Goal: Information Seeking & Learning: Learn about a topic

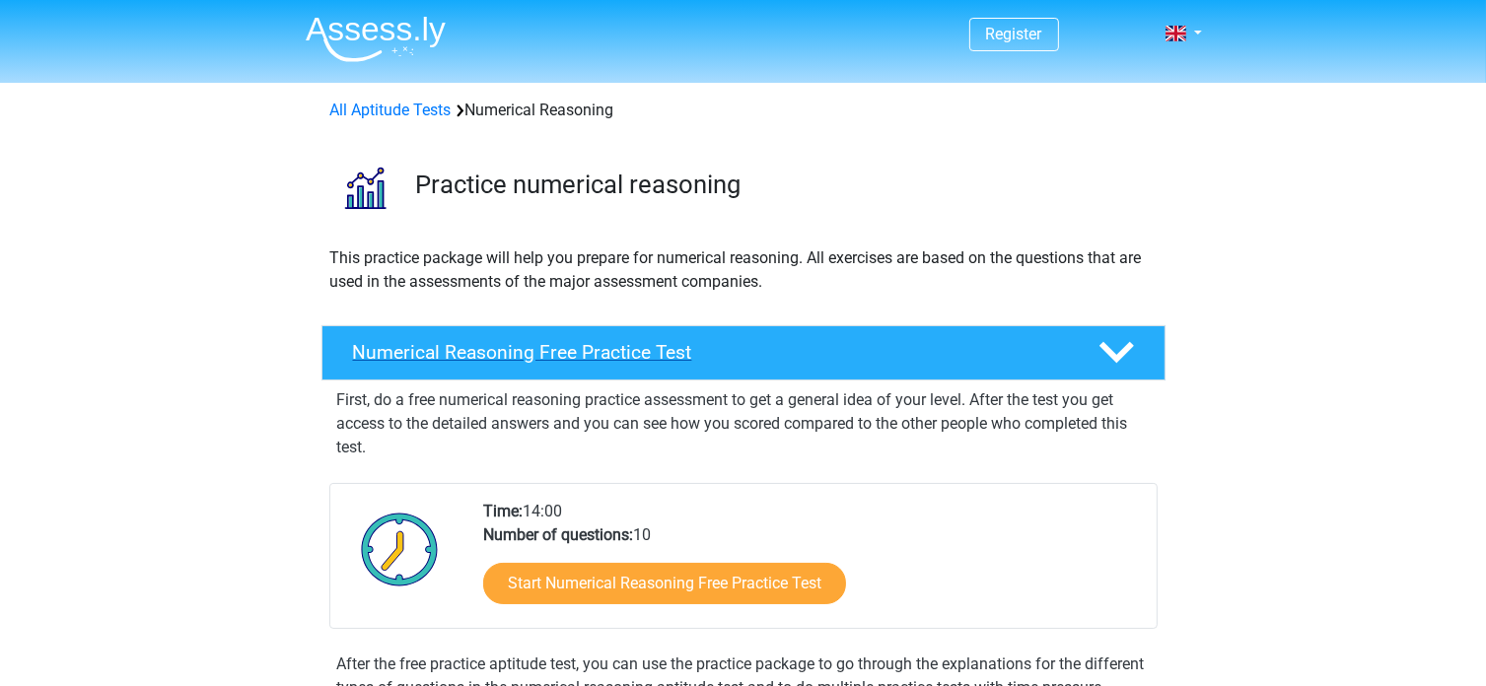
click at [671, 355] on h4 "Numerical Reasoning Free Practice Test" at bounding box center [710, 352] width 714 height 23
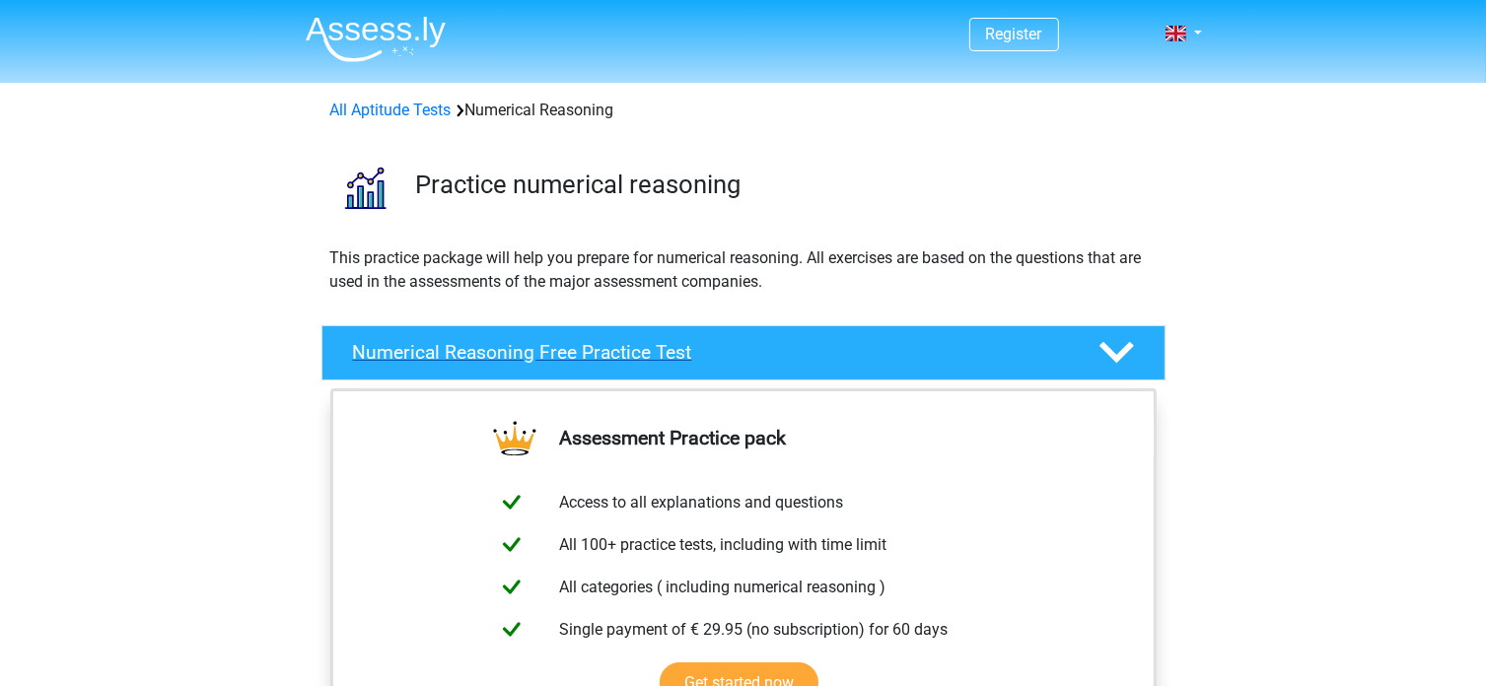
click at [671, 355] on h4 "Numerical Reasoning Free Practice Test" at bounding box center [710, 352] width 714 height 23
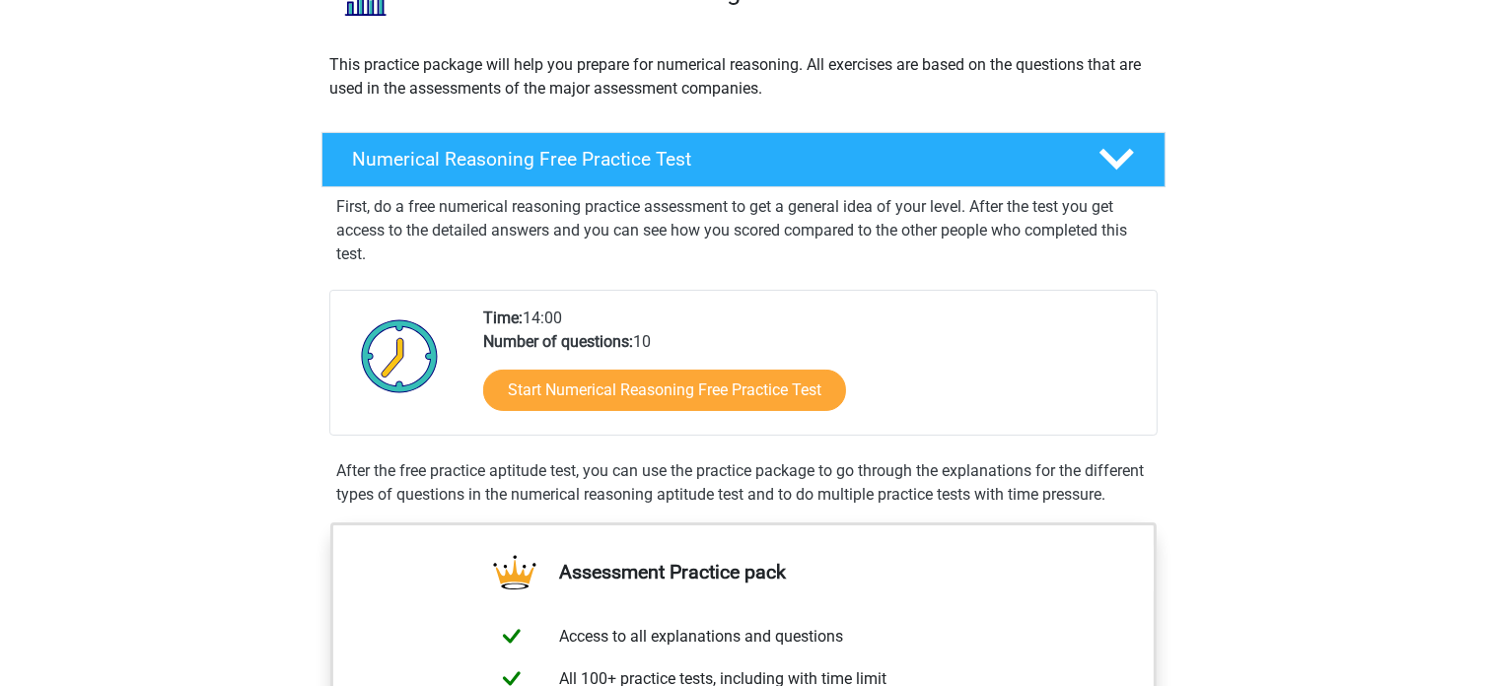
scroll to position [197, 0]
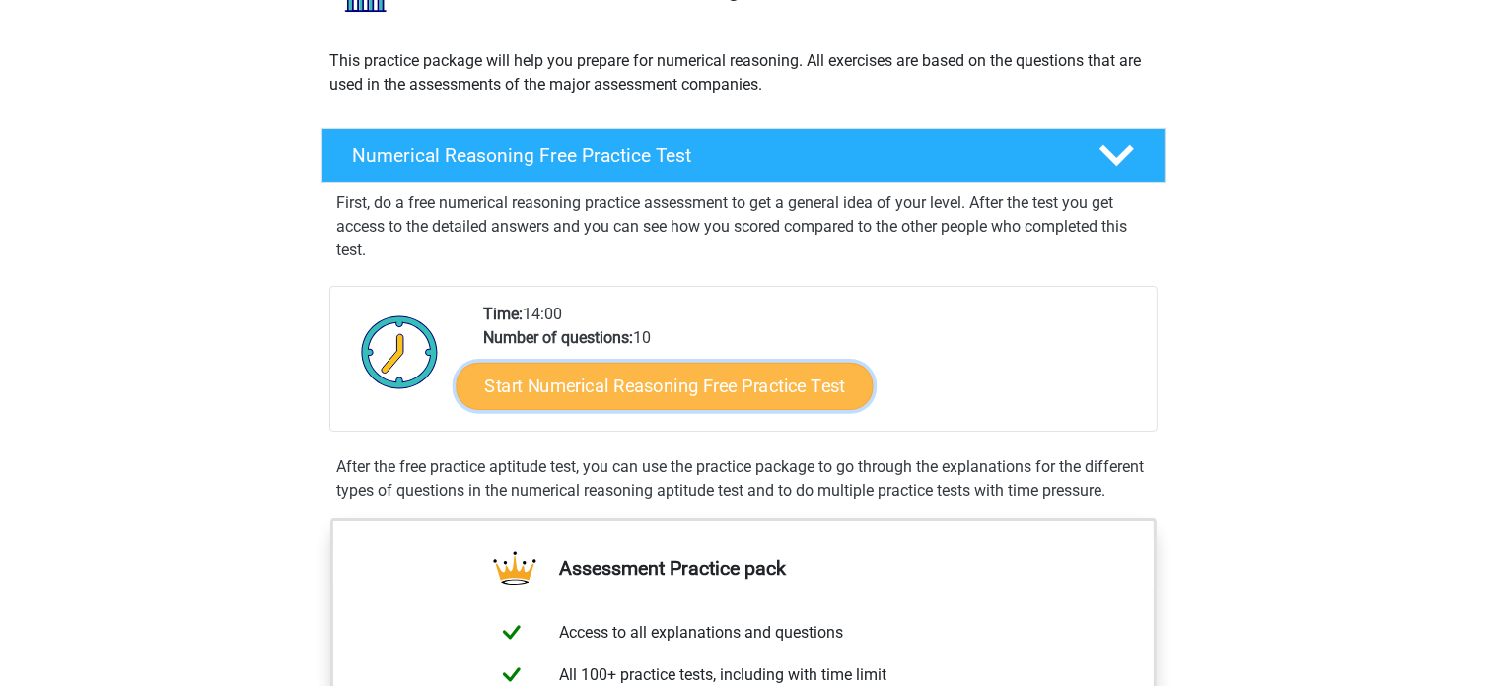
click at [750, 390] on link "Start Numerical Reasoning Free Practice Test" at bounding box center [664, 385] width 417 height 47
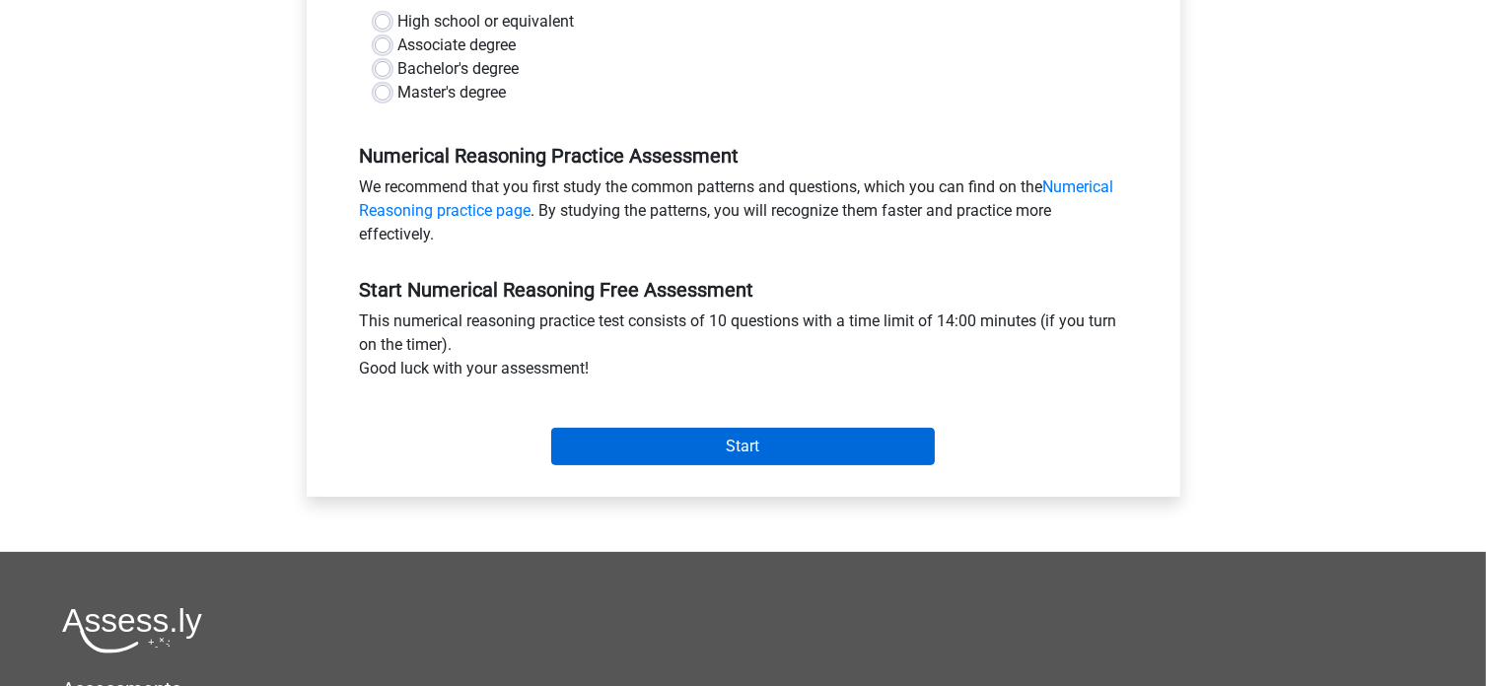
scroll to position [493, 0]
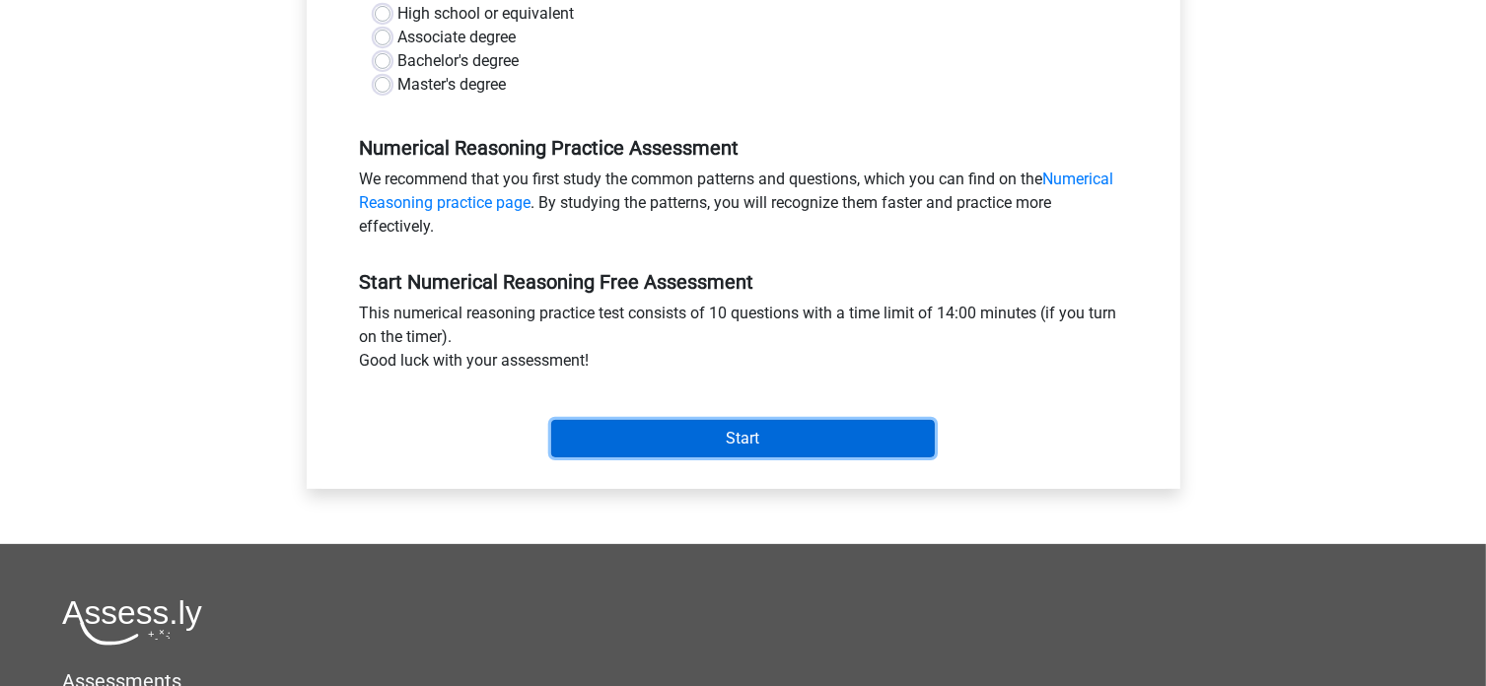
click at [753, 433] on input "Start" at bounding box center [743, 438] width 384 height 37
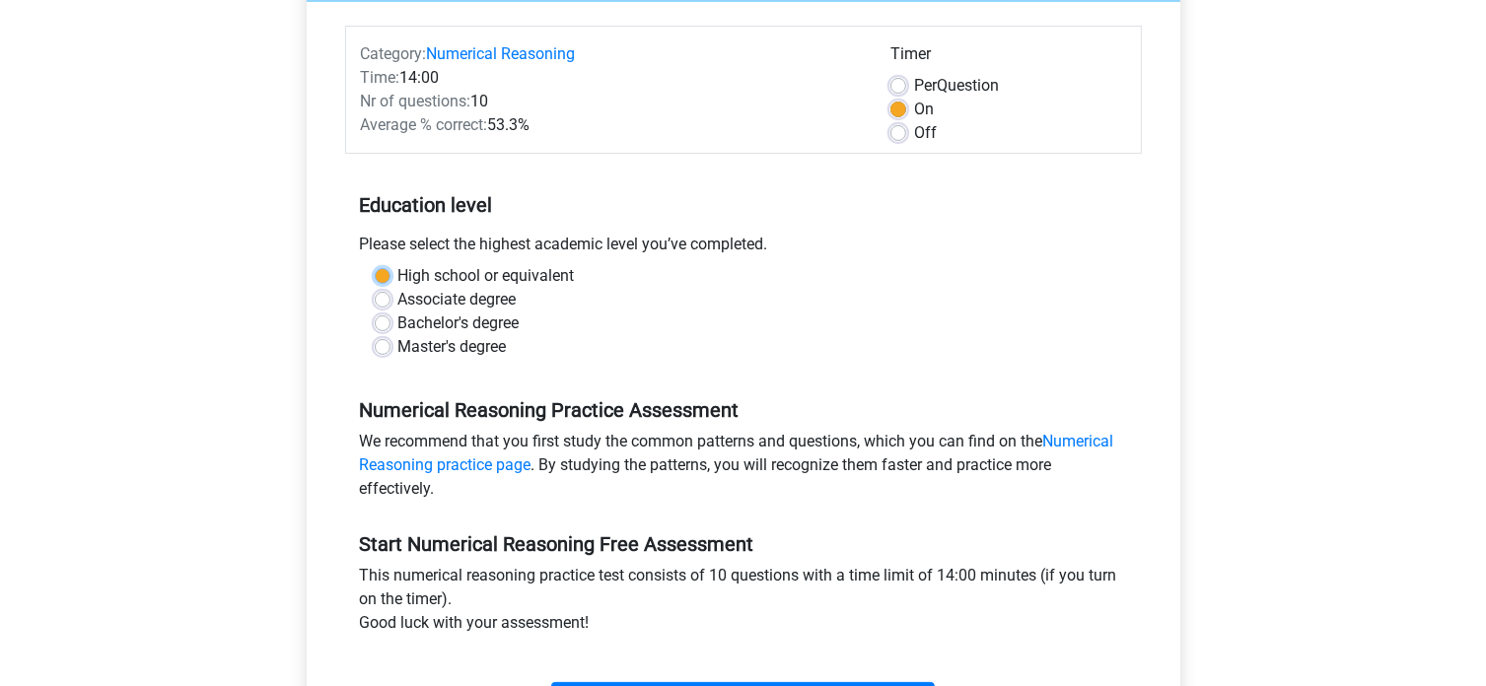
scroll to position [197, 0]
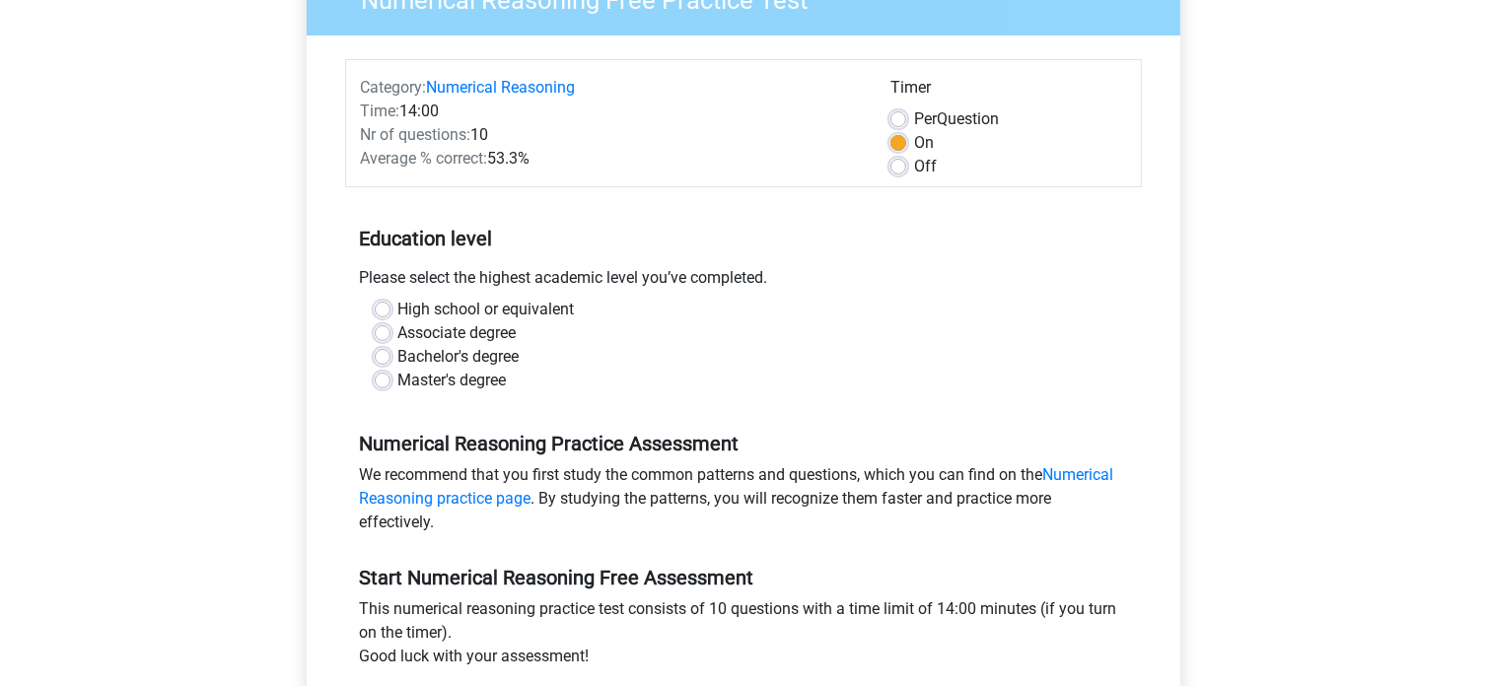
click at [605, 345] on div "Bachelor's degree" at bounding box center [744, 357] width 738 height 24
click at [398, 354] on label "Bachelor's degree" at bounding box center [458, 357] width 121 height 24
click at [376, 354] on input "Bachelor's degree" at bounding box center [383, 355] width 16 height 20
radio input "true"
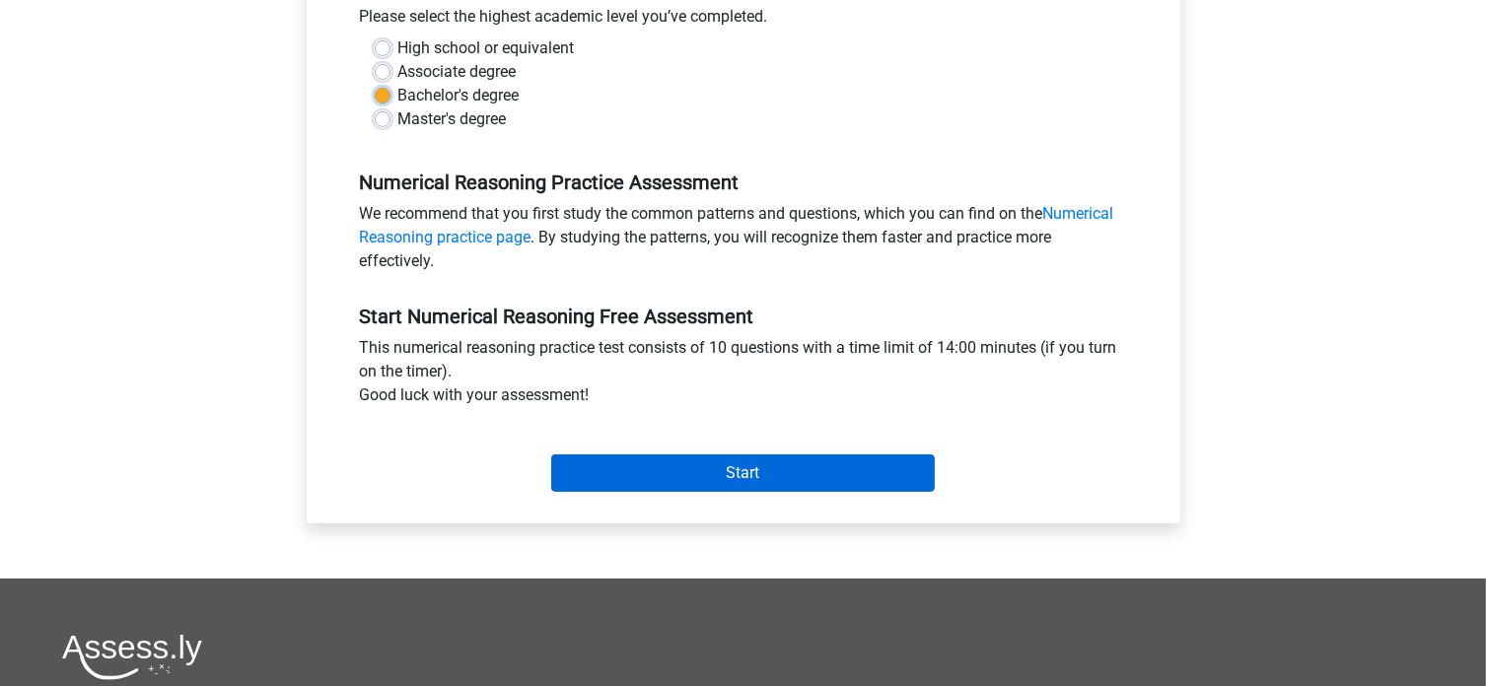
scroll to position [493, 0]
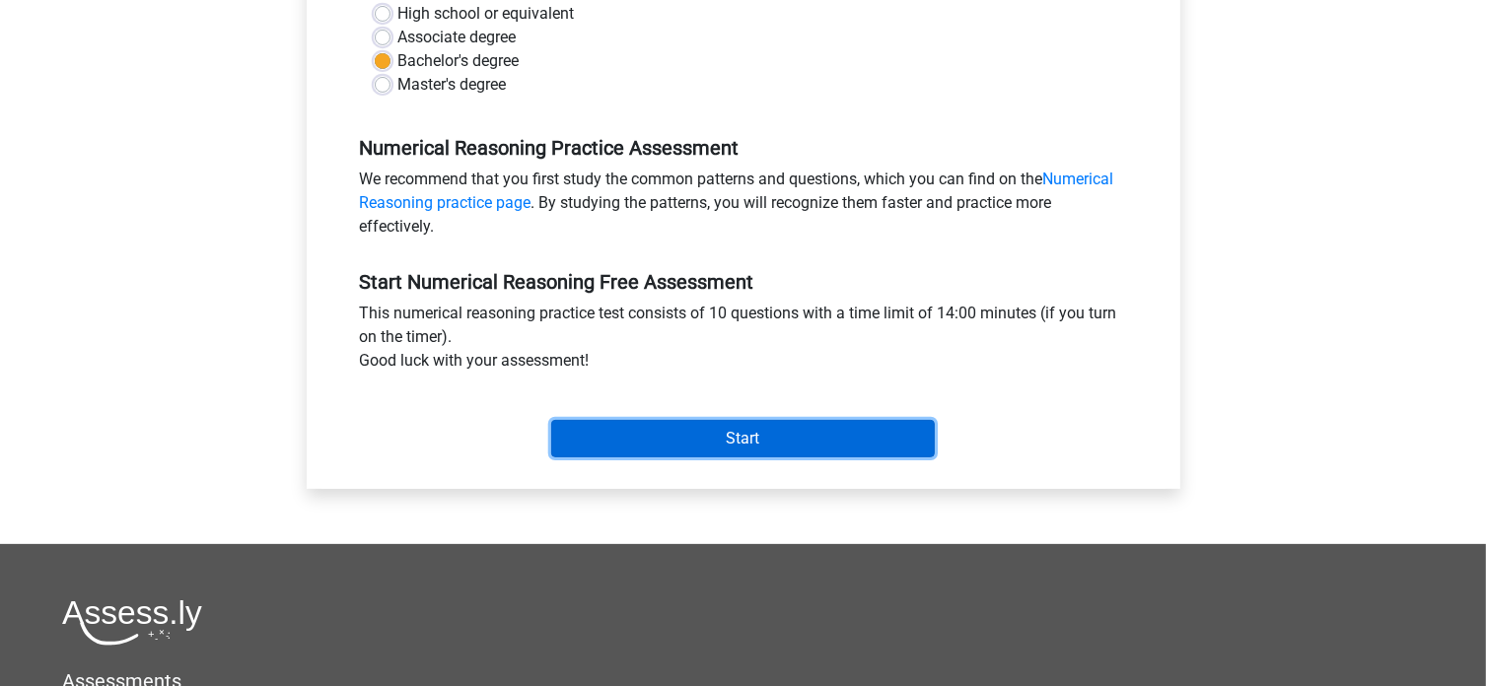
click at [678, 445] on input "Start" at bounding box center [743, 438] width 384 height 37
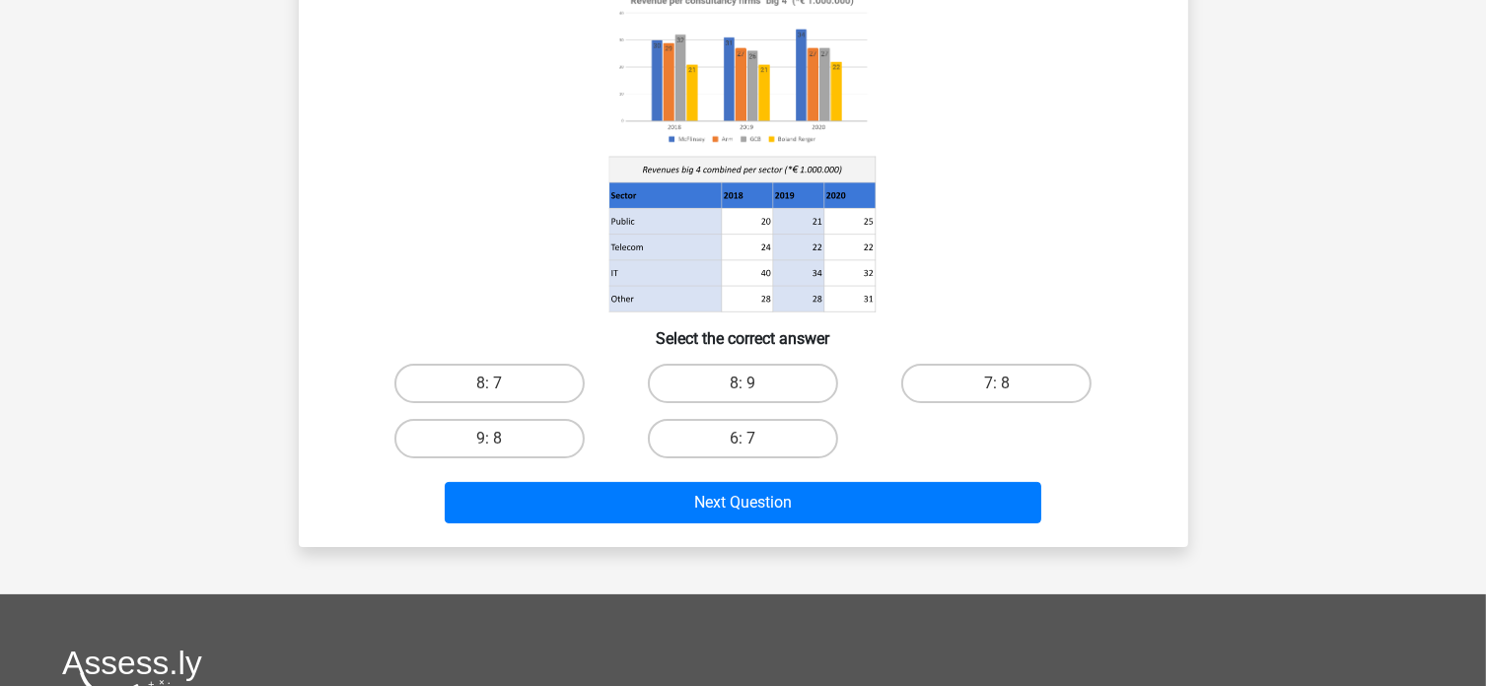
scroll to position [197, 0]
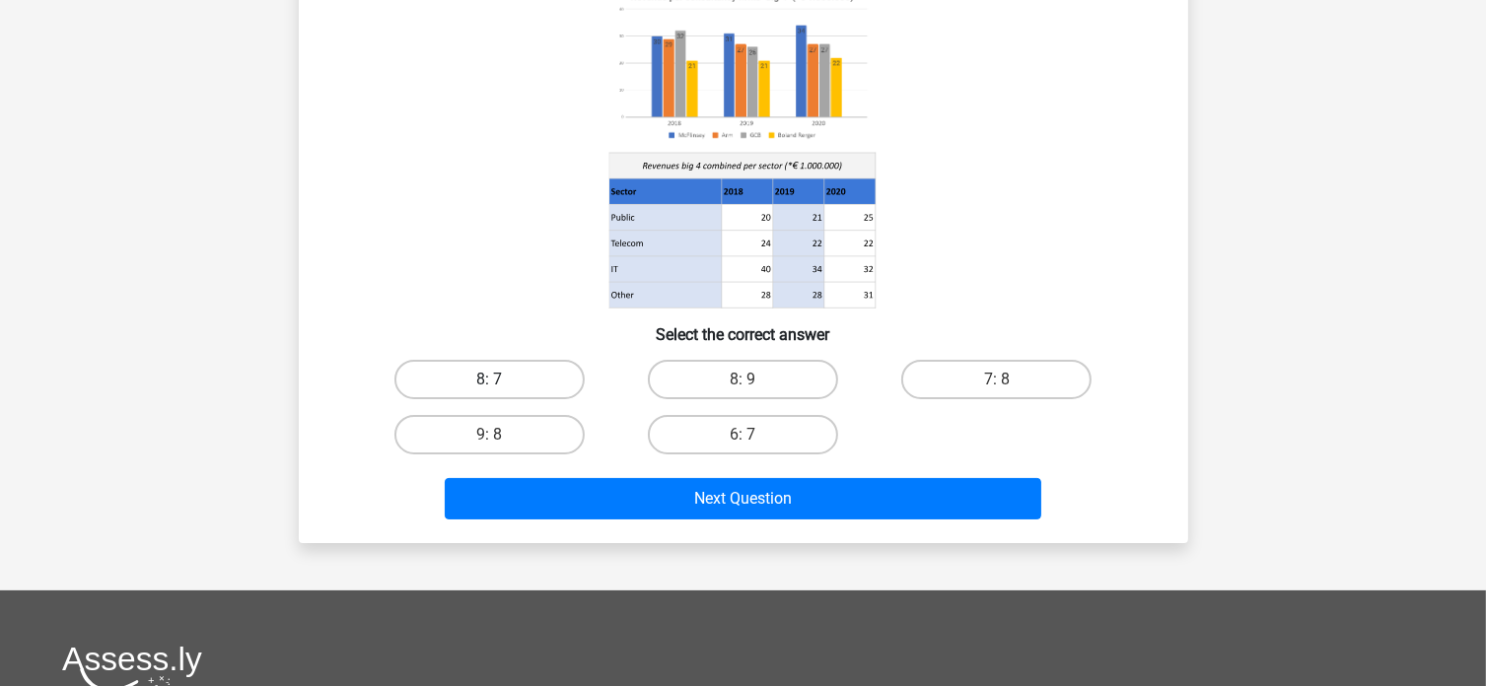
click at [543, 378] on label "8: 7" at bounding box center [489, 379] width 190 height 39
click at [502, 380] on input "8: 7" at bounding box center [495, 386] width 13 height 13
radio input "true"
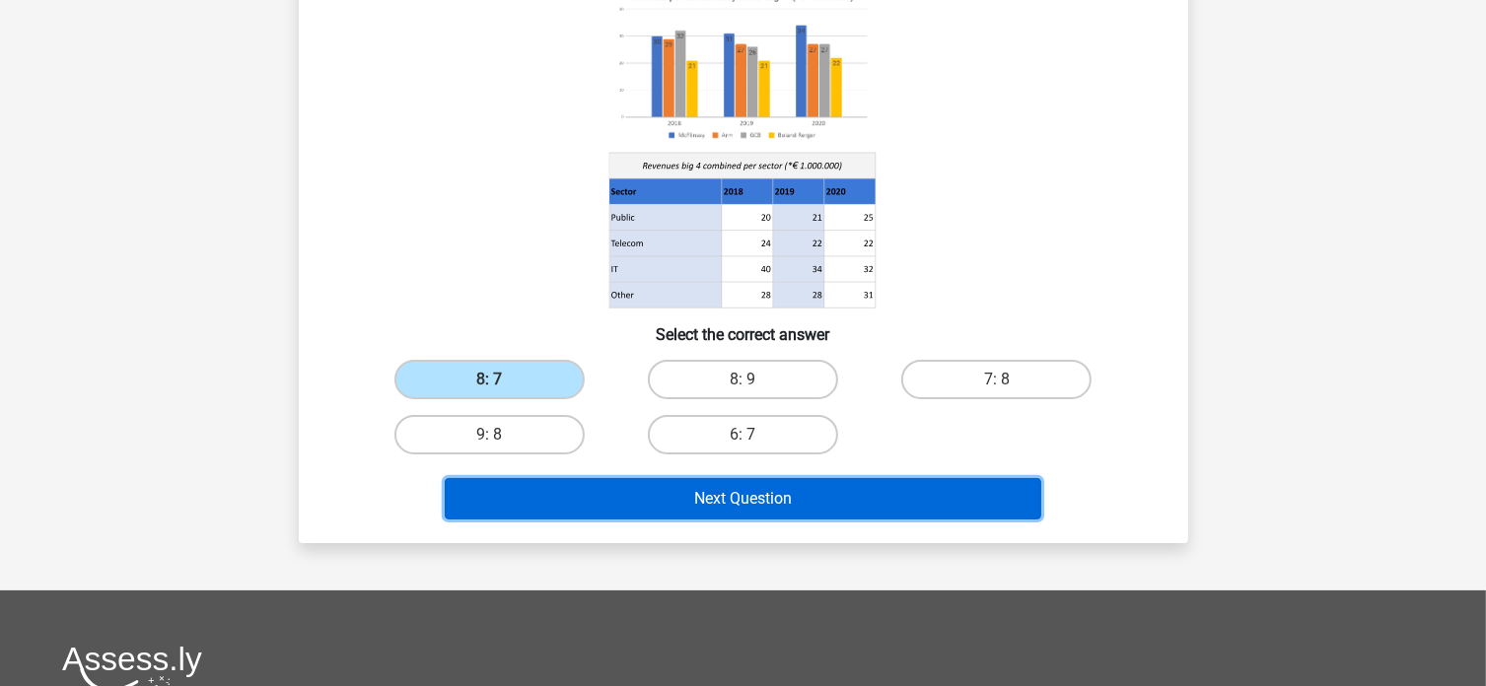
click at [722, 487] on button "Next Question" at bounding box center [743, 498] width 597 height 41
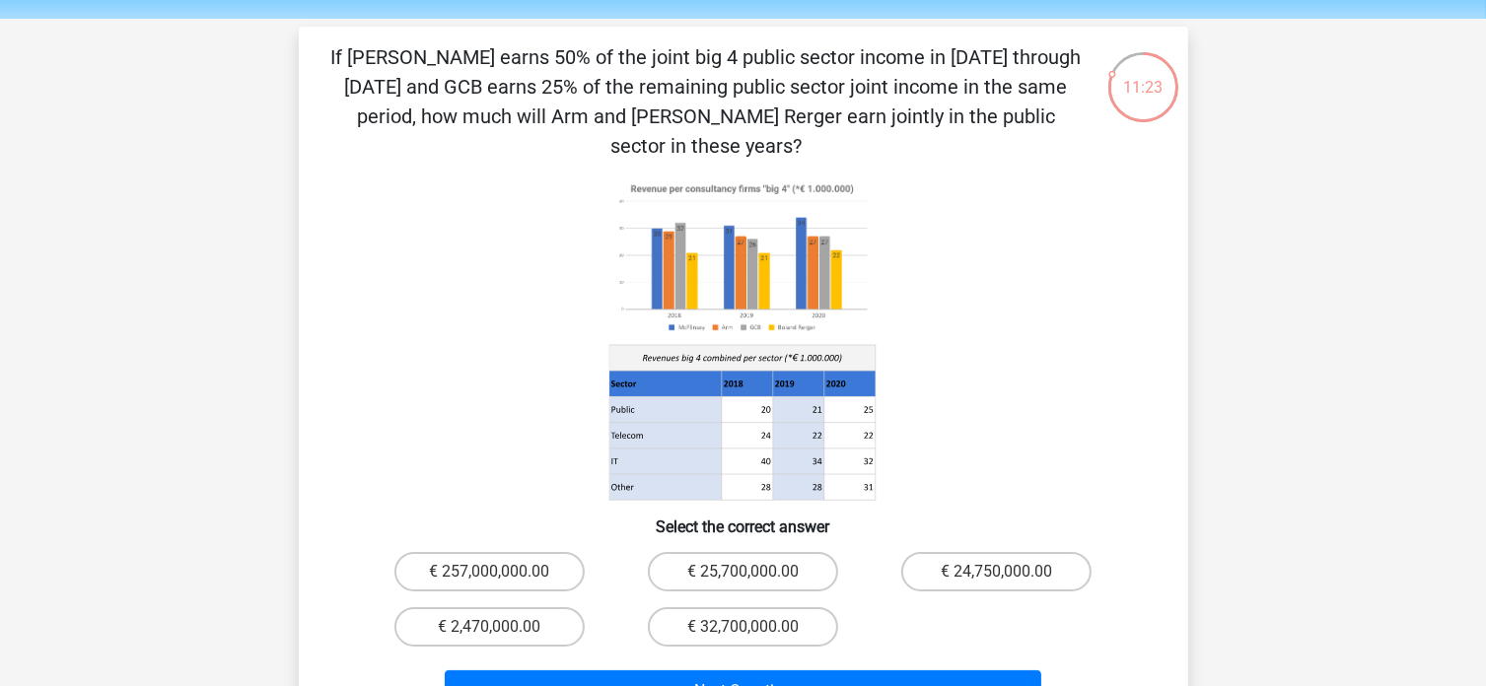
scroll to position [99, 0]
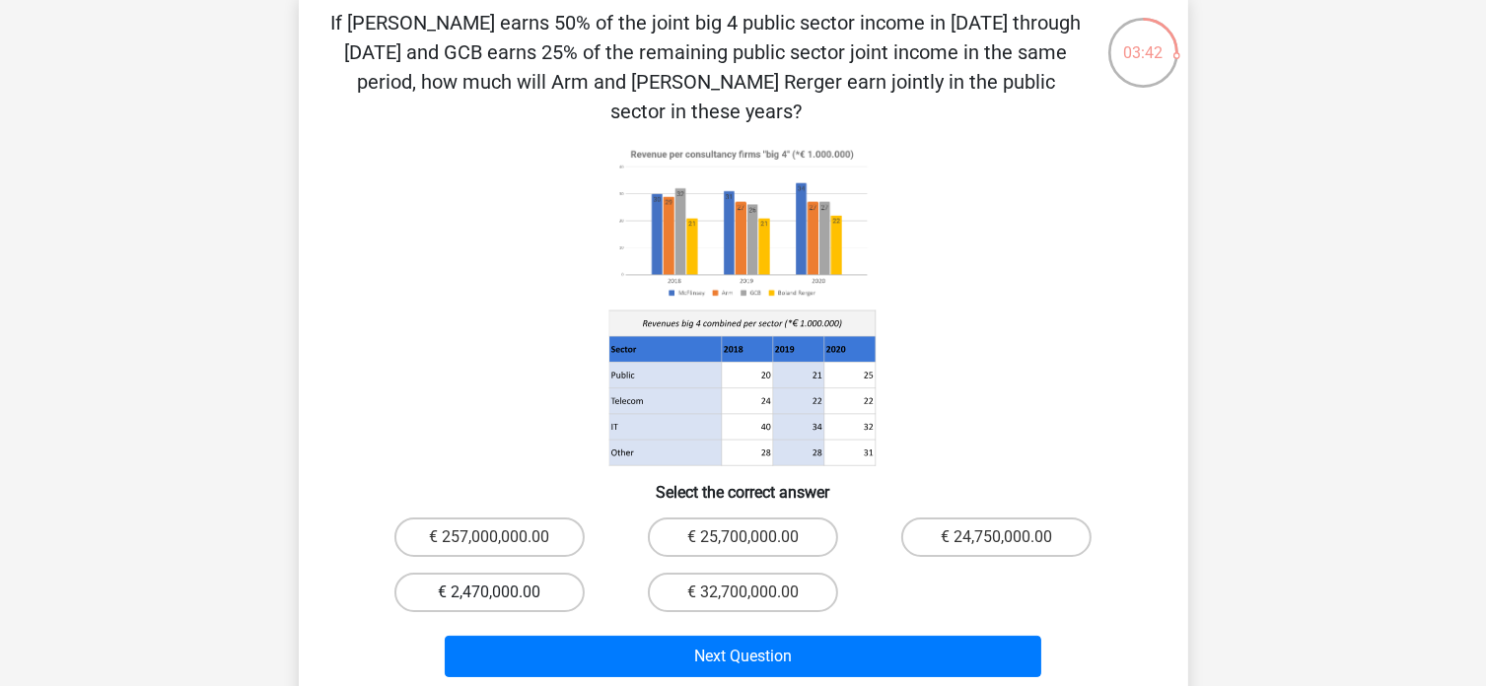
click at [529, 573] on label "€ 2,470,000.00" at bounding box center [489, 592] width 190 height 39
click at [502, 593] on input "€ 2,470,000.00" at bounding box center [495, 599] width 13 height 13
radio input "true"
click at [981, 518] on label "€ 24,750,000.00" at bounding box center [996, 537] width 190 height 39
click at [997, 537] on input "€ 24,750,000.00" at bounding box center [1003, 543] width 13 height 13
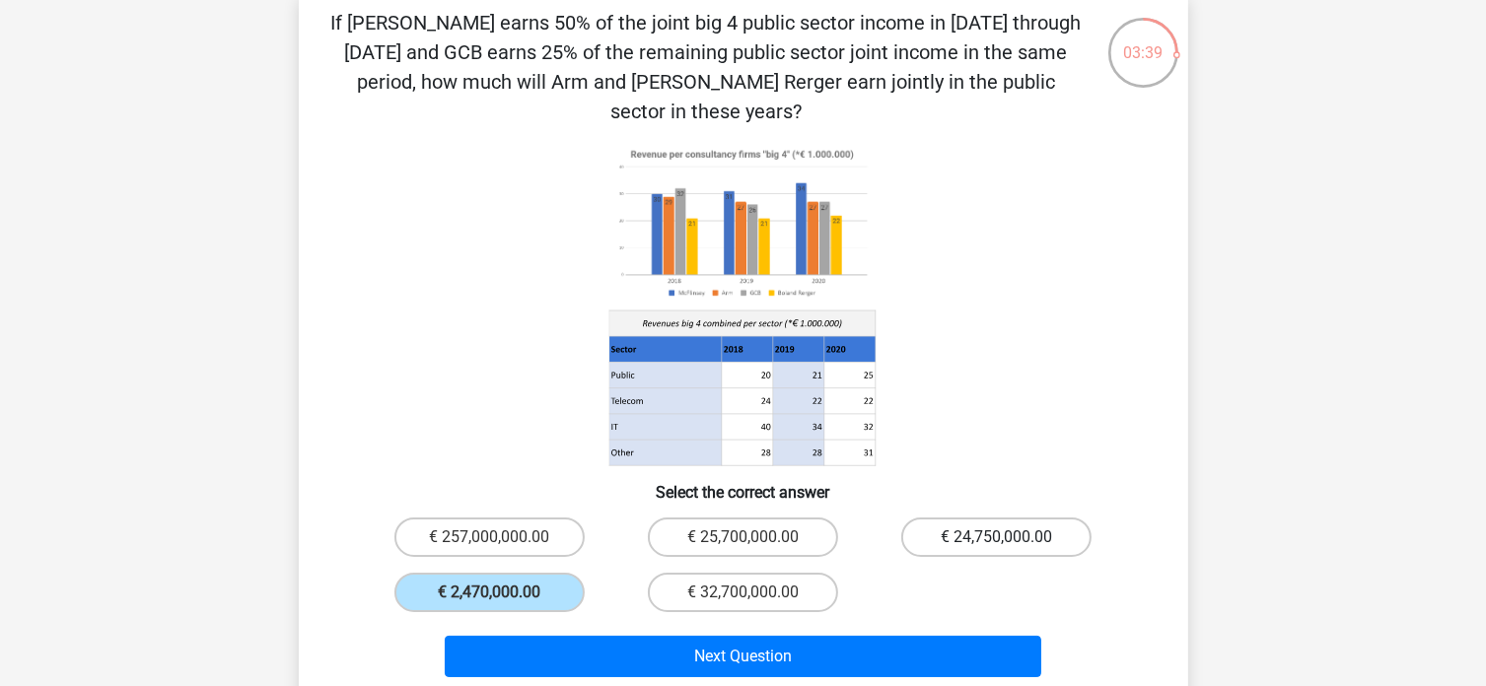
radio input "true"
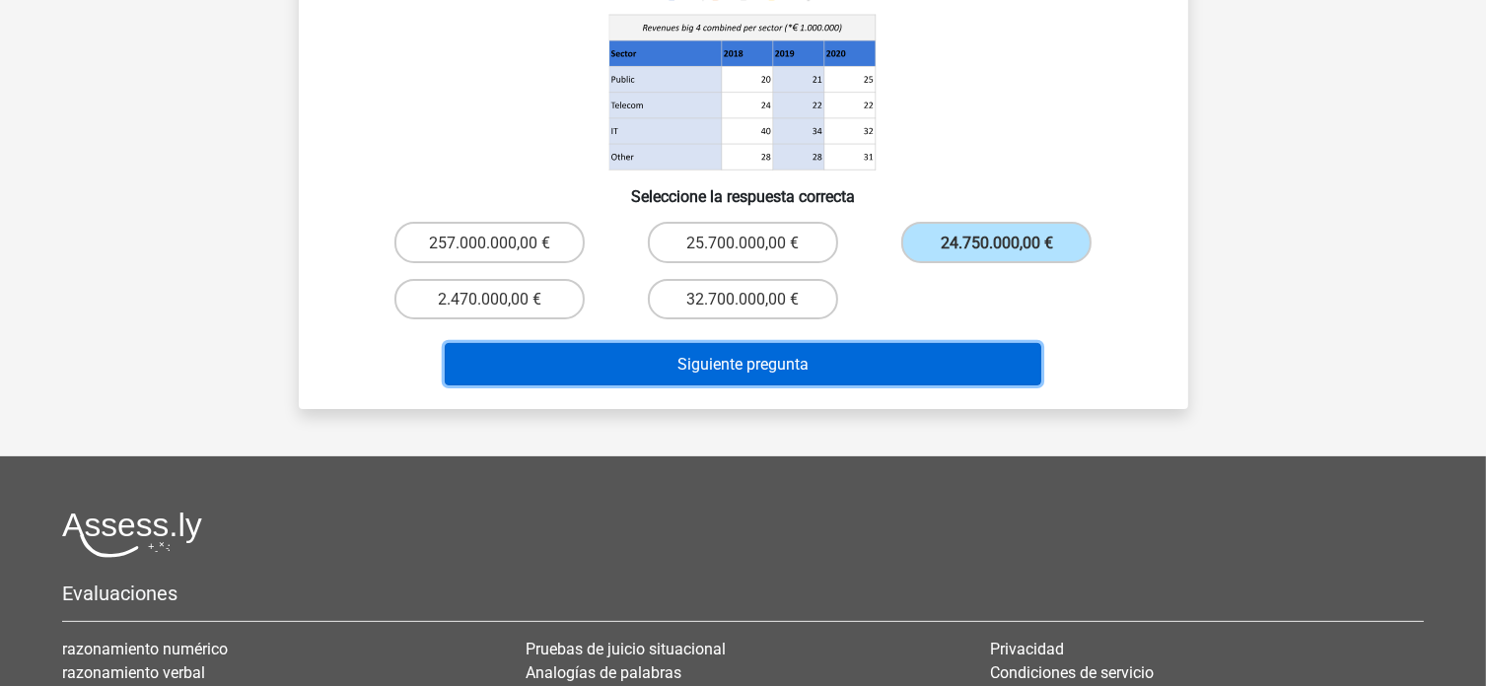
click at [698, 350] on button "Siguiente pregunta" at bounding box center [743, 364] width 597 height 42
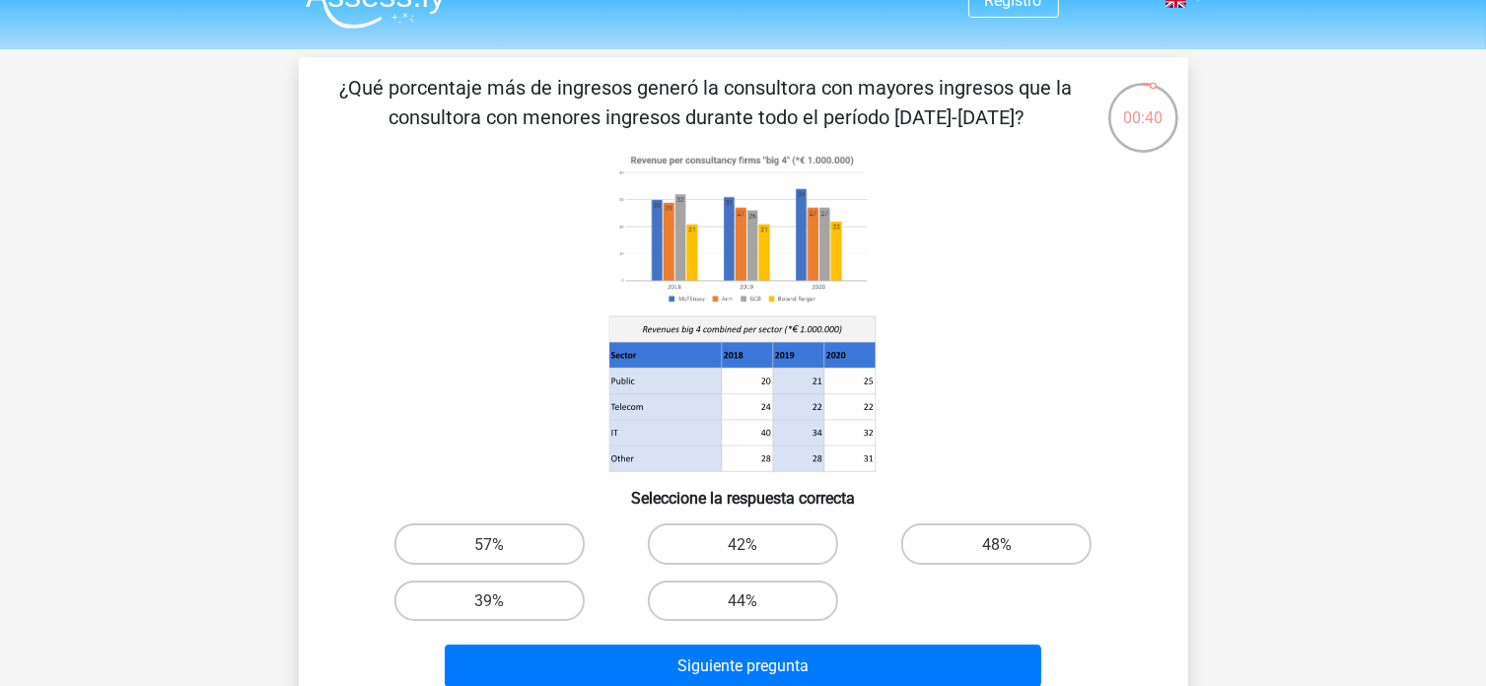
scroll to position [0, 0]
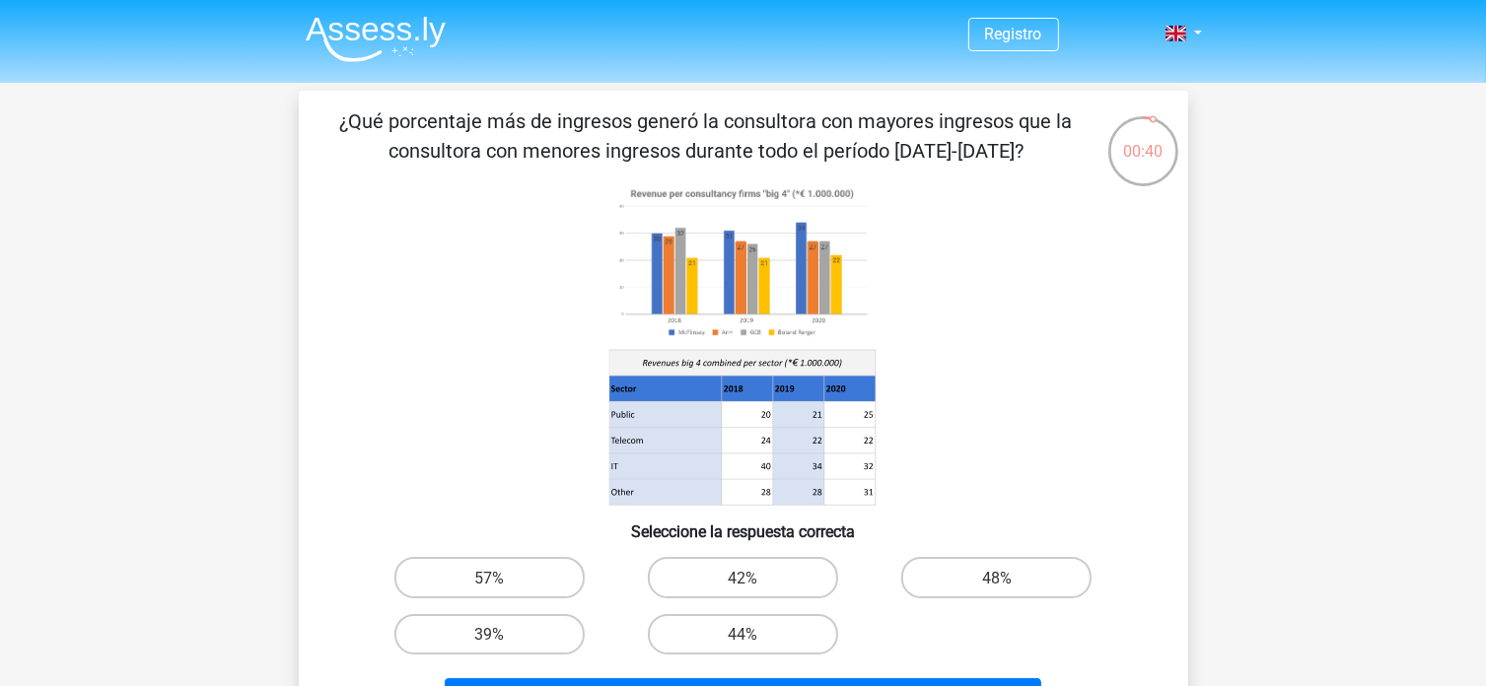
click at [711, 319] on image at bounding box center [741, 262] width 266 height 163
click at [722, 314] on image at bounding box center [741, 262] width 266 height 163
click at [722, 300] on image at bounding box center [741, 262] width 266 height 163
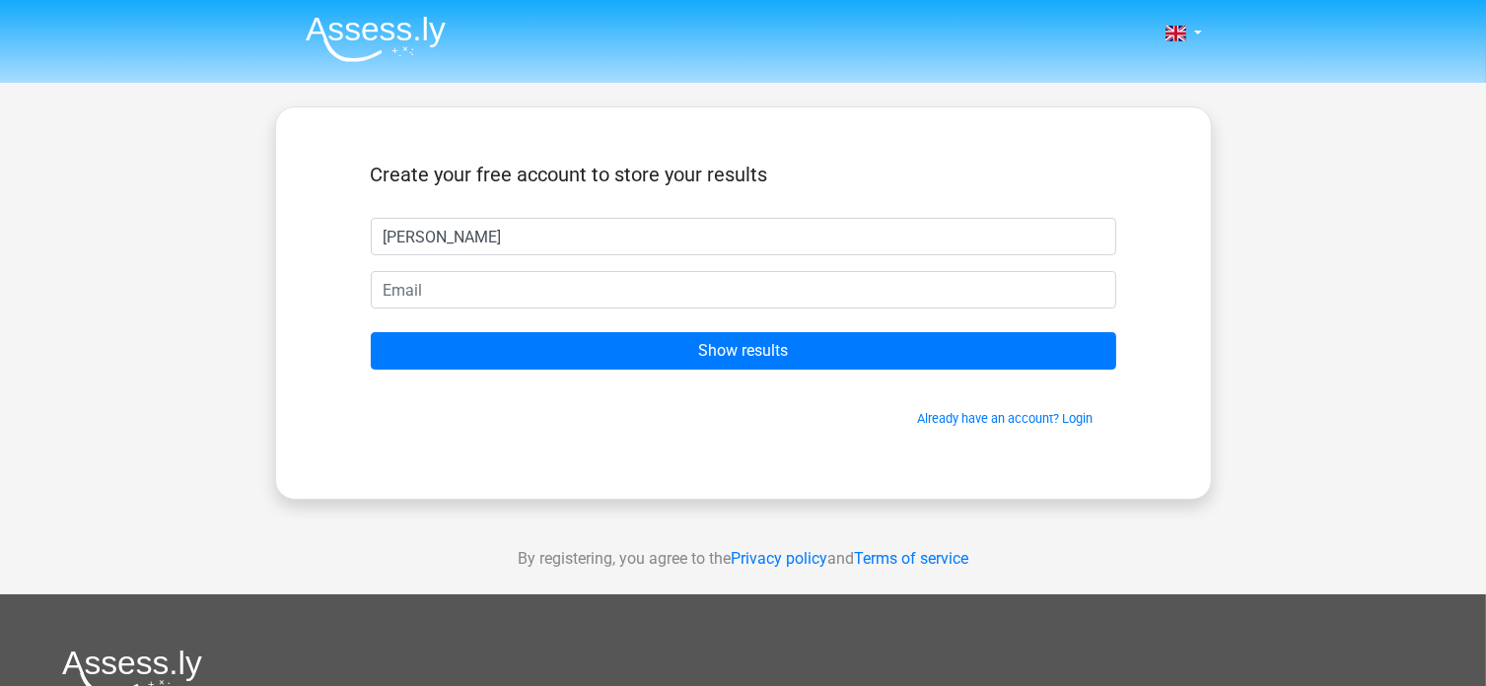
type input "[PERSON_NAME]"
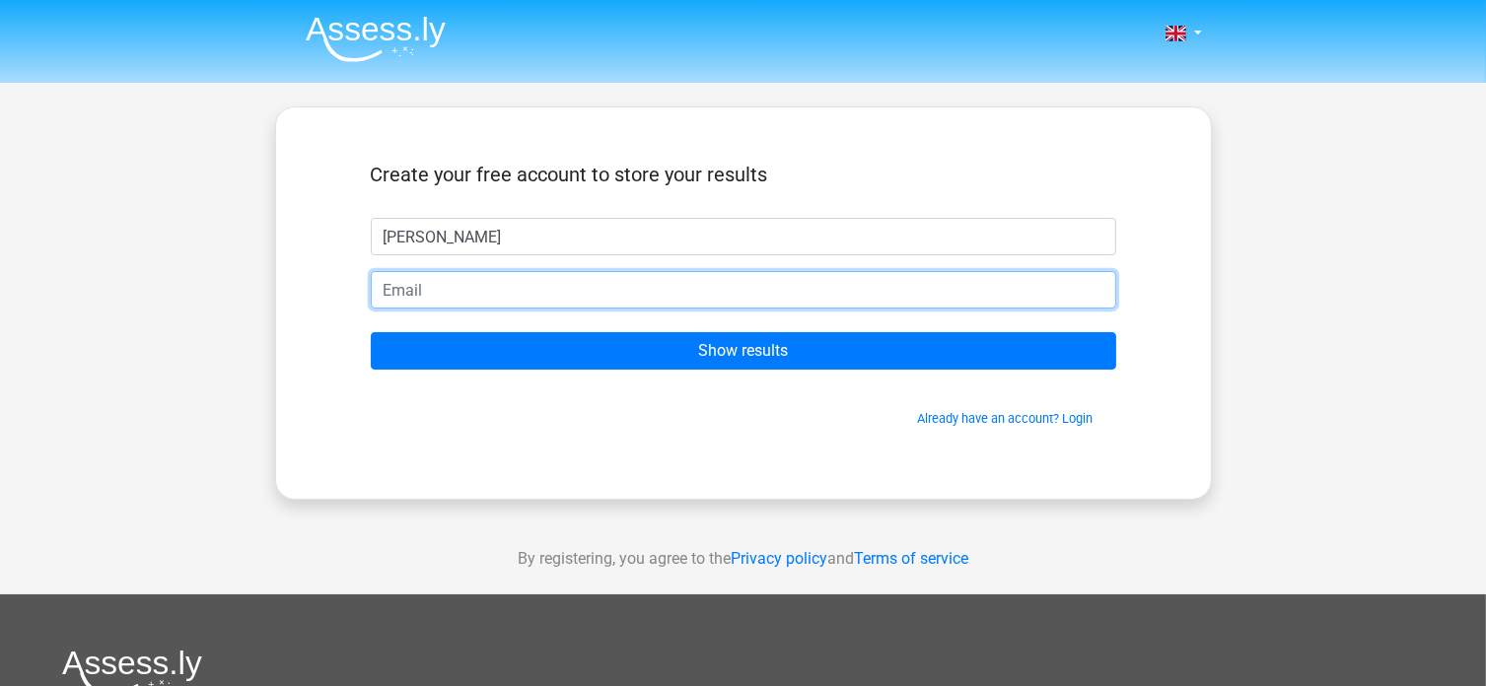
click at [652, 291] on input "email" at bounding box center [744, 289] width 746 height 37
type input "[EMAIL_ADDRESS][DOMAIN_NAME]"
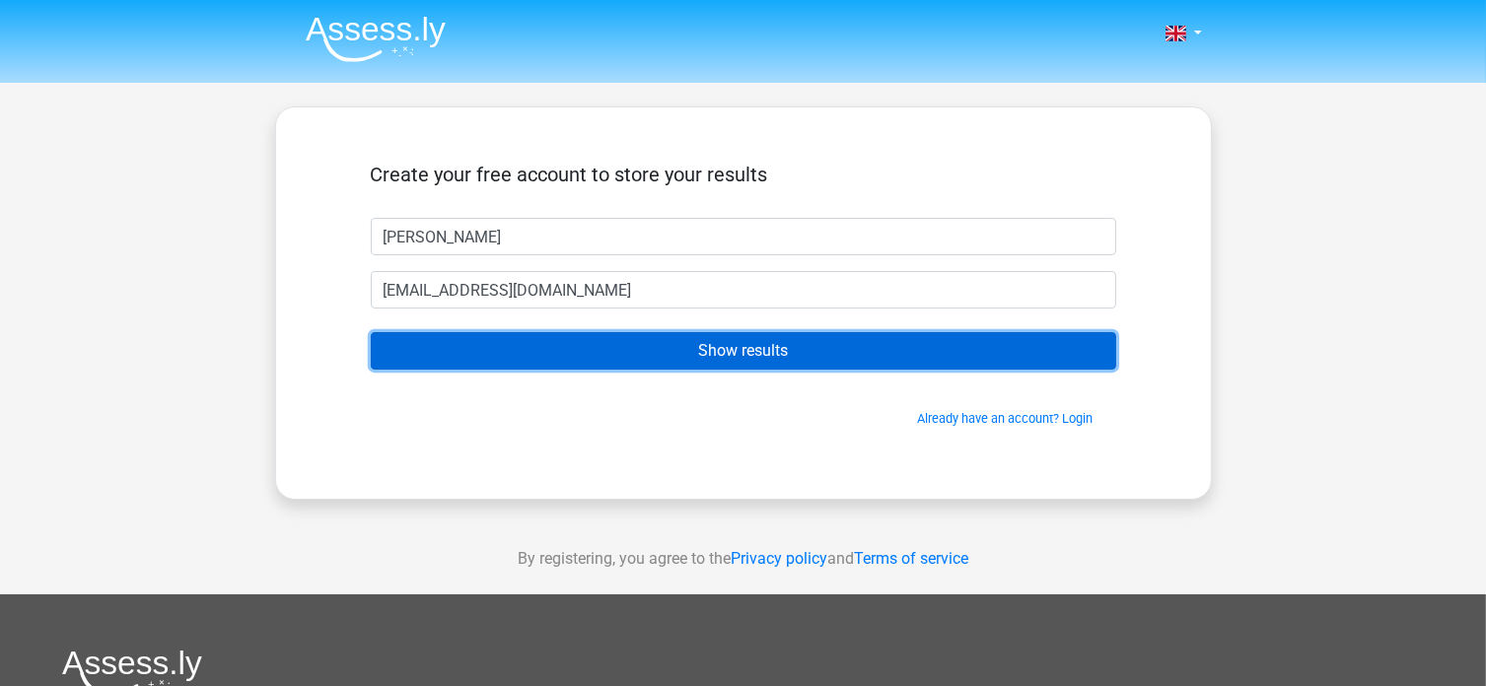
click at [672, 347] on input "Show results" at bounding box center [744, 350] width 746 height 37
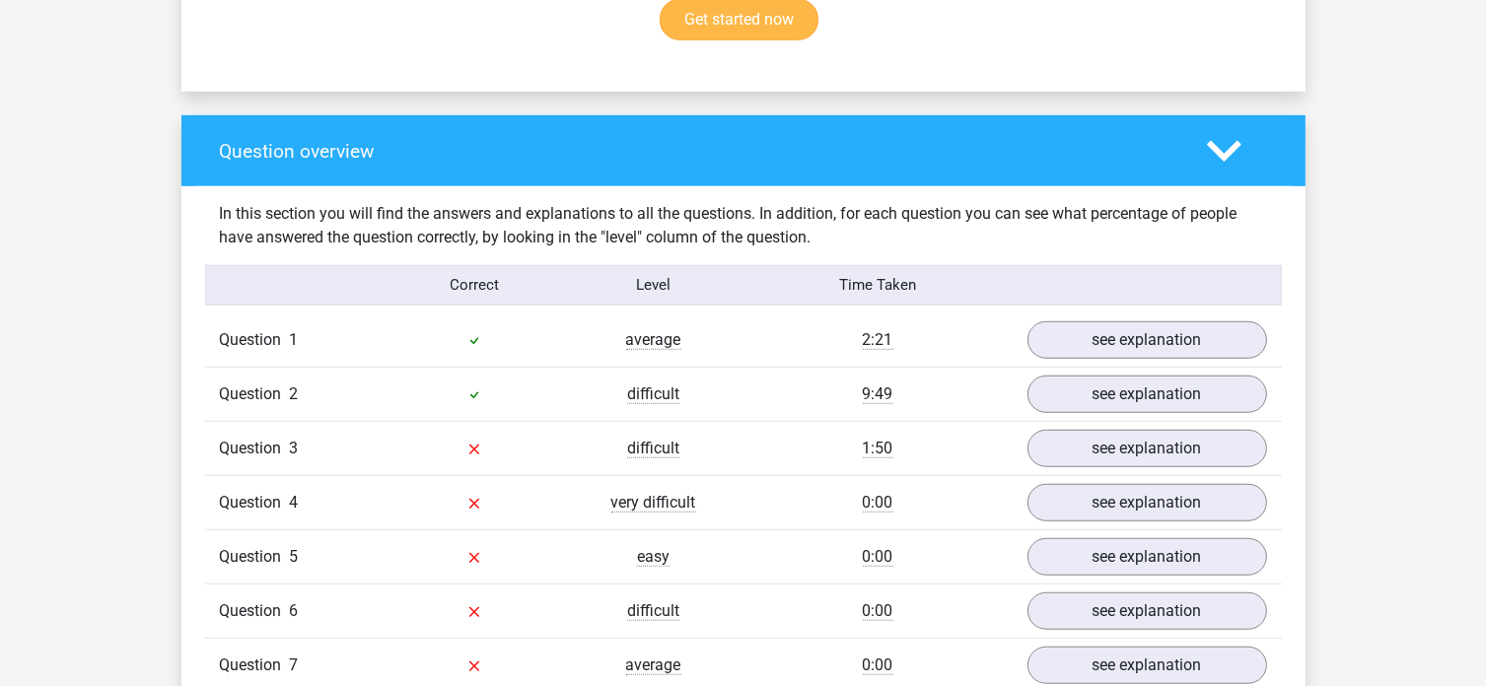
scroll to position [1381, 0]
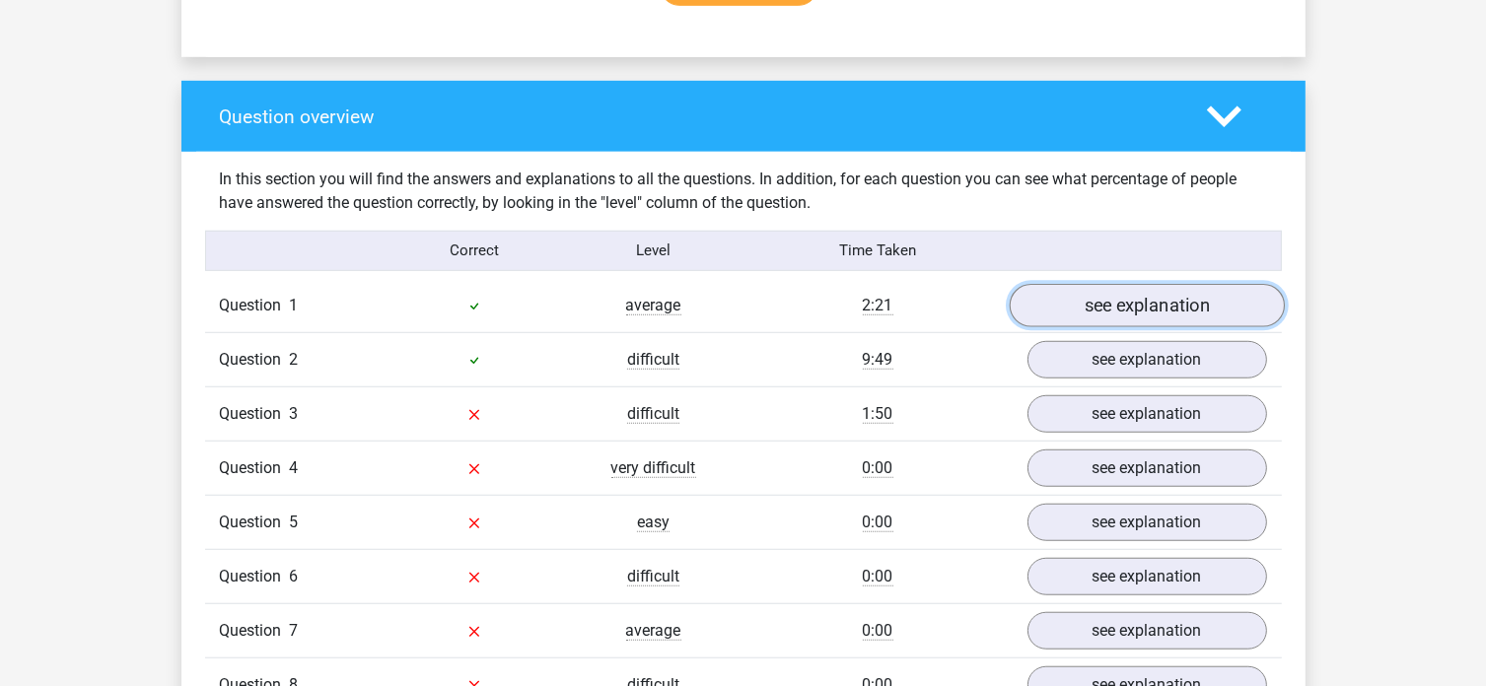
click at [1136, 298] on link "see explanation" at bounding box center [1146, 305] width 275 height 43
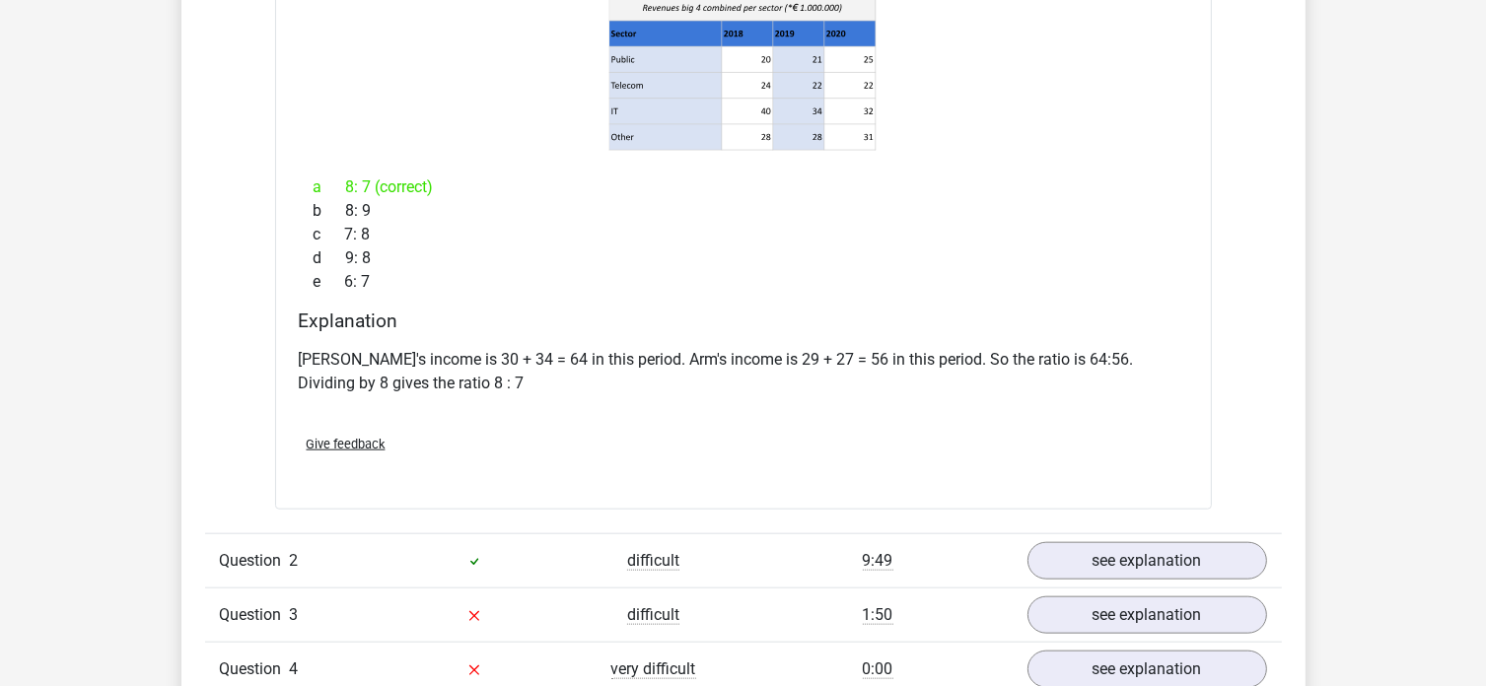
scroll to position [2071, 0]
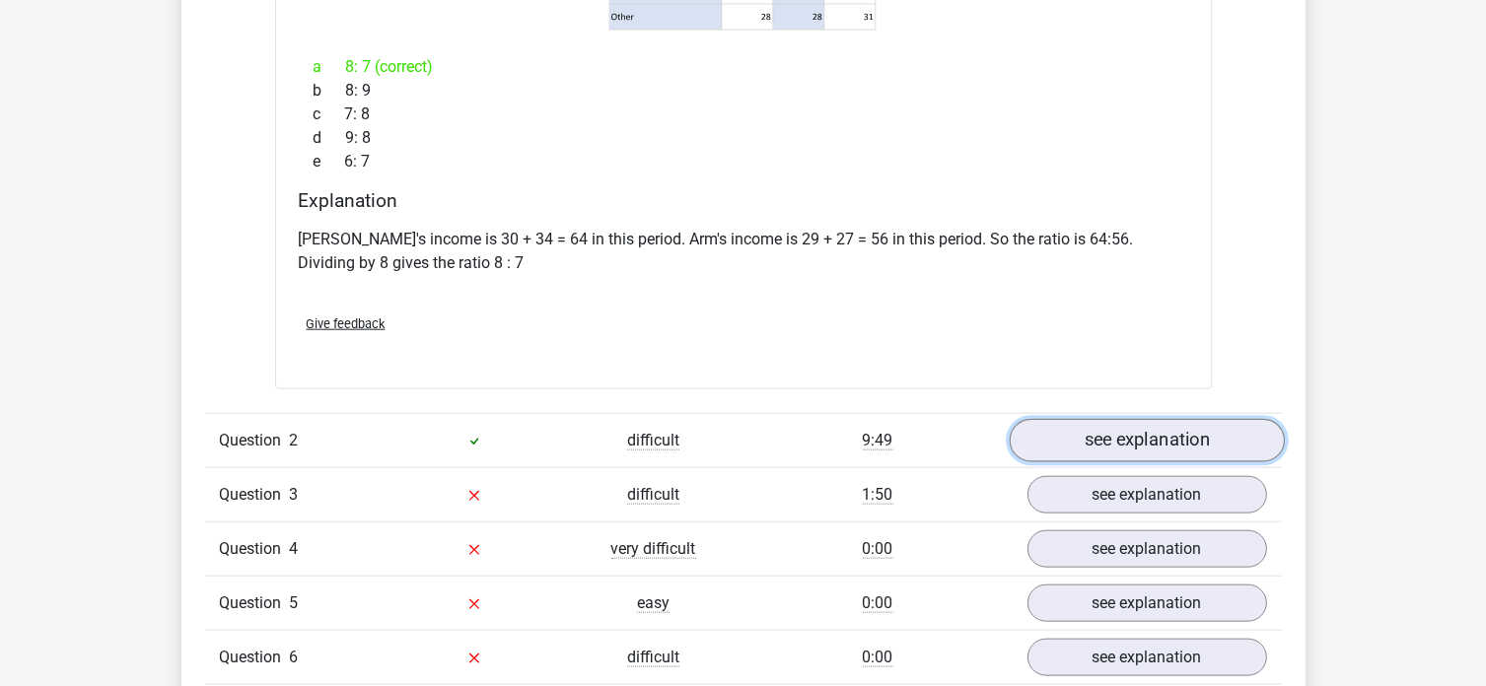
click at [1099, 432] on link "see explanation" at bounding box center [1146, 440] width 275 height 43
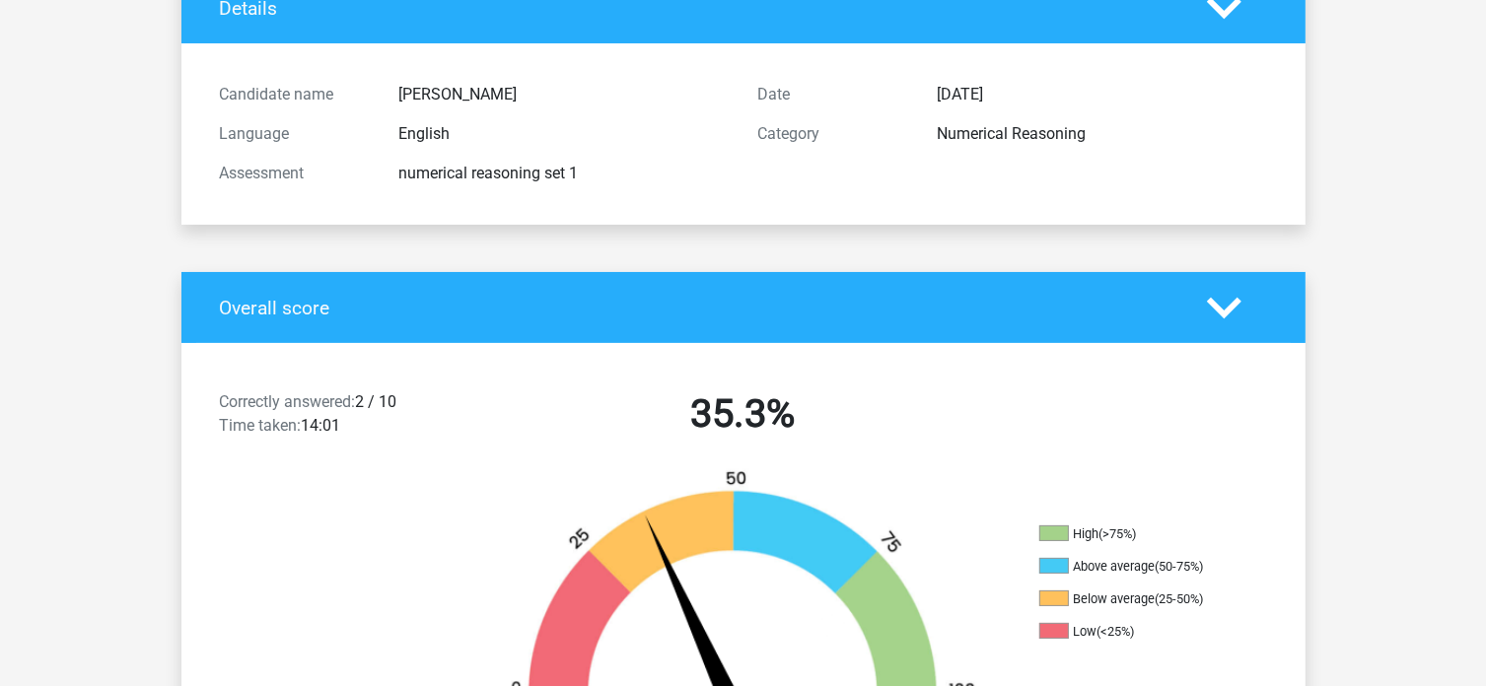
scroll to position [0, 0]
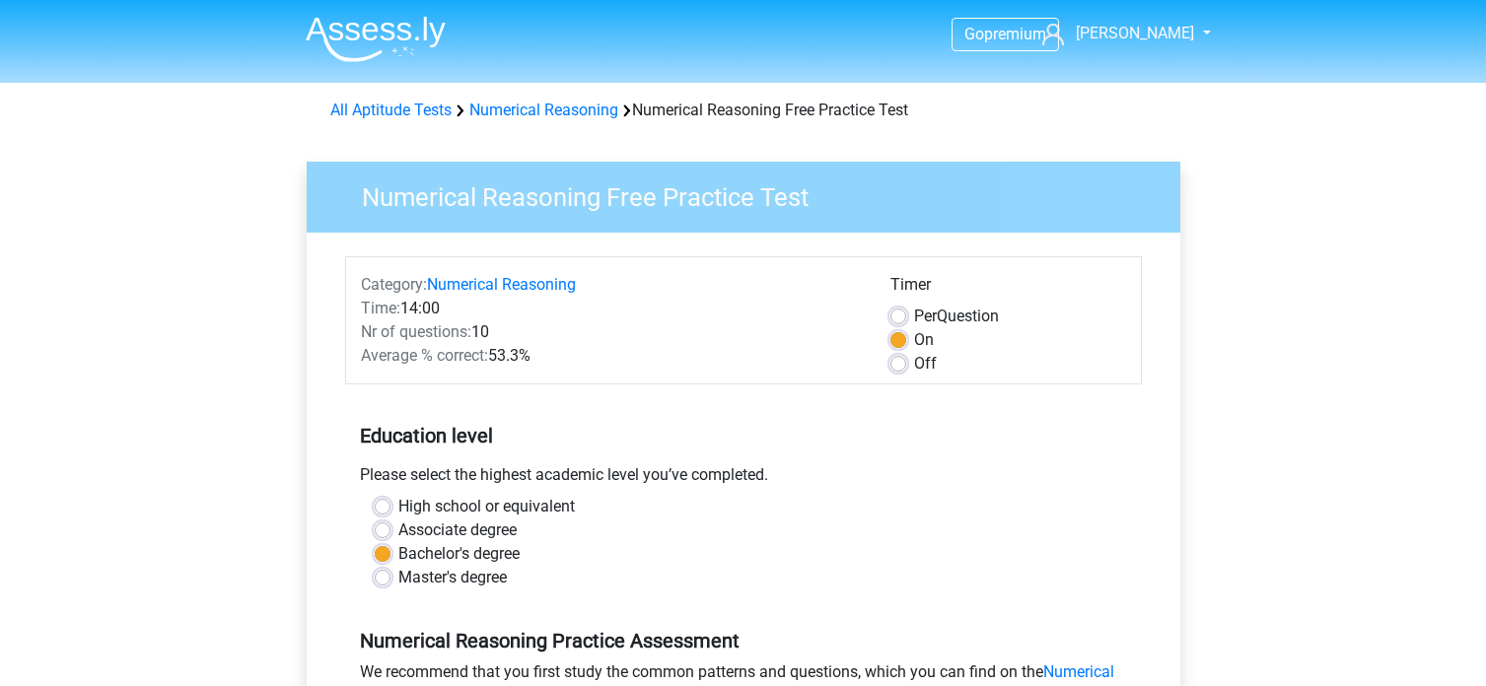
scroll to position [493, 0]
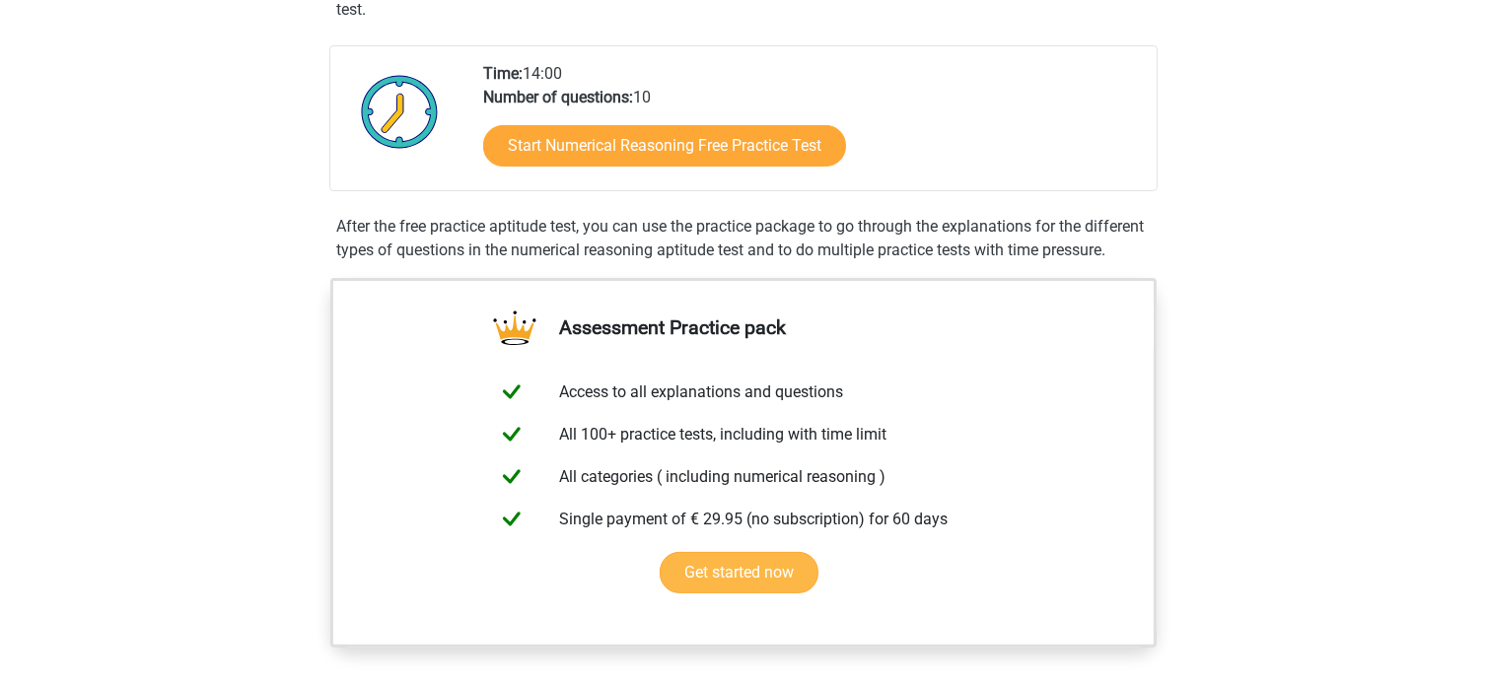
scroll to position [394, 0]
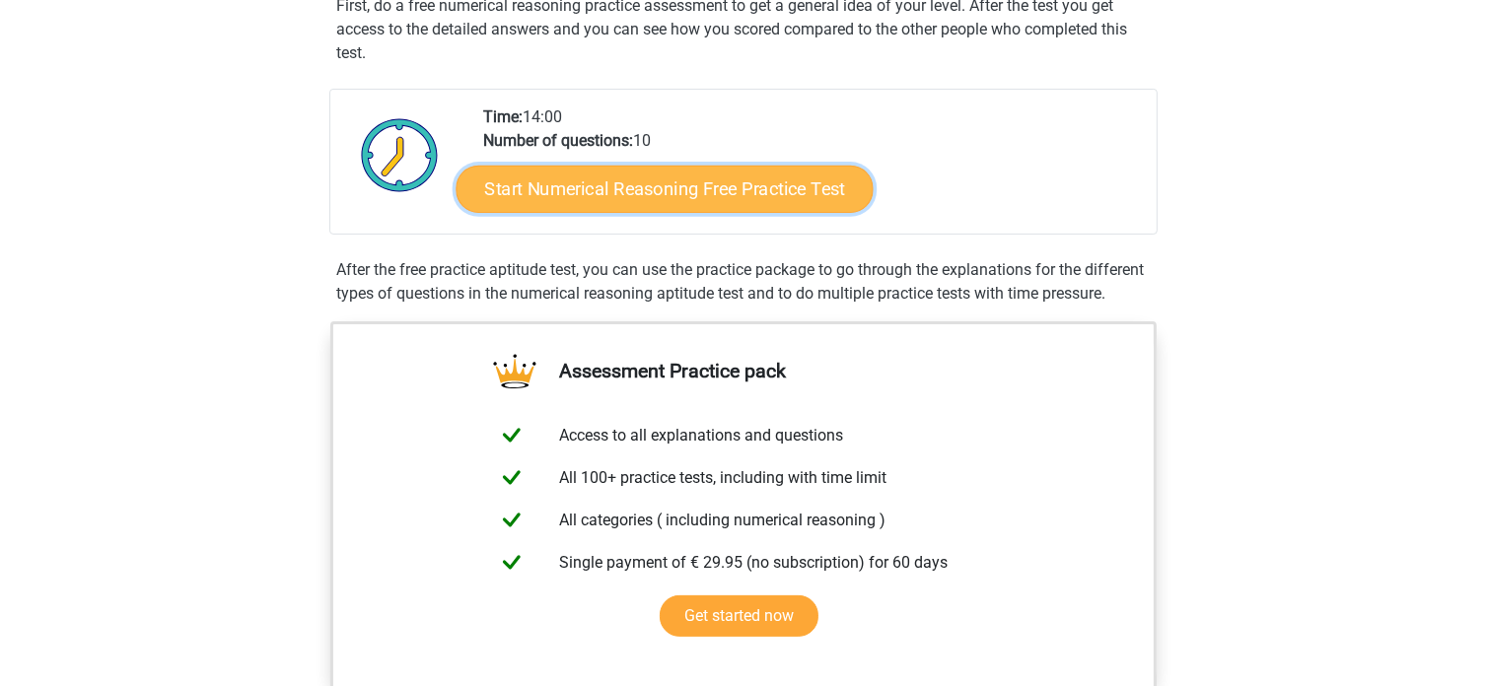
click at [628, 197] on link "Start Numerical Reasoning Free Practice Test" at bounding box center [664, 188] width 417 height 47
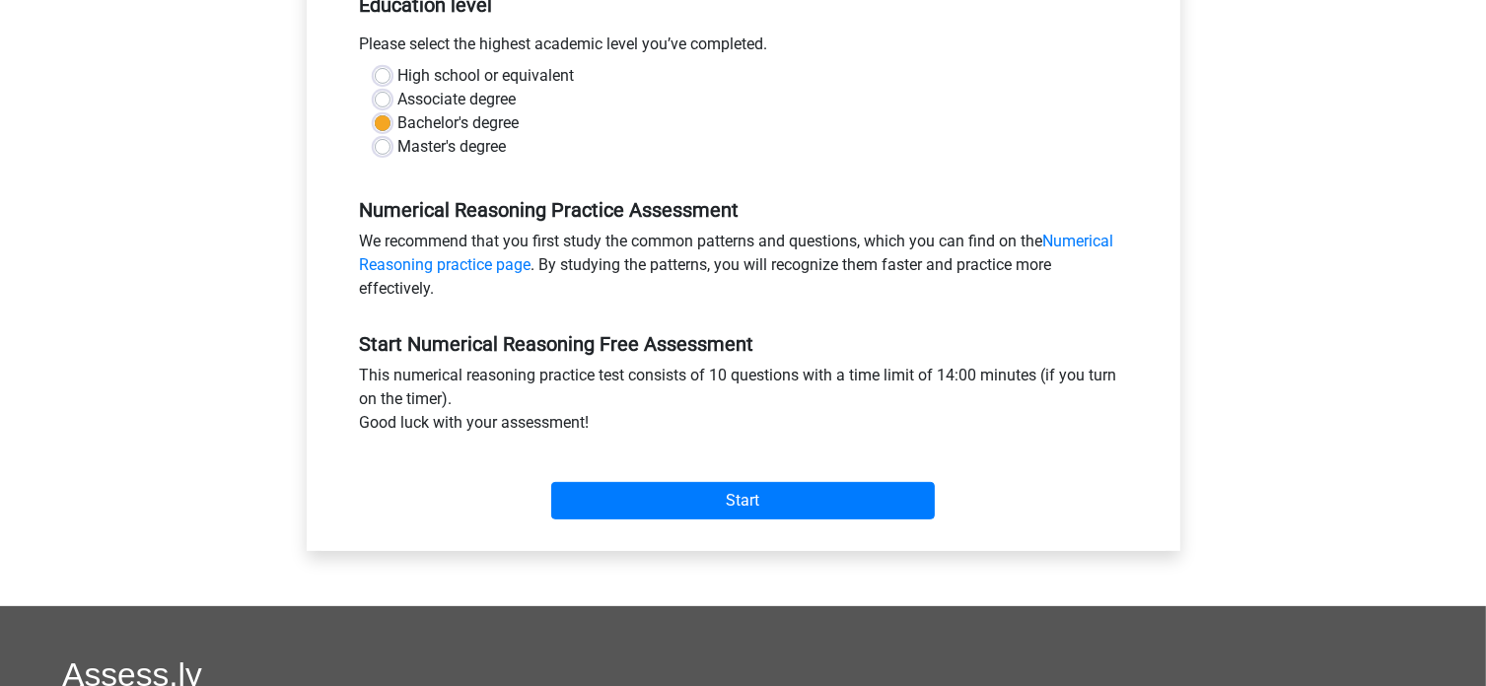
scroll to position [592, 0]
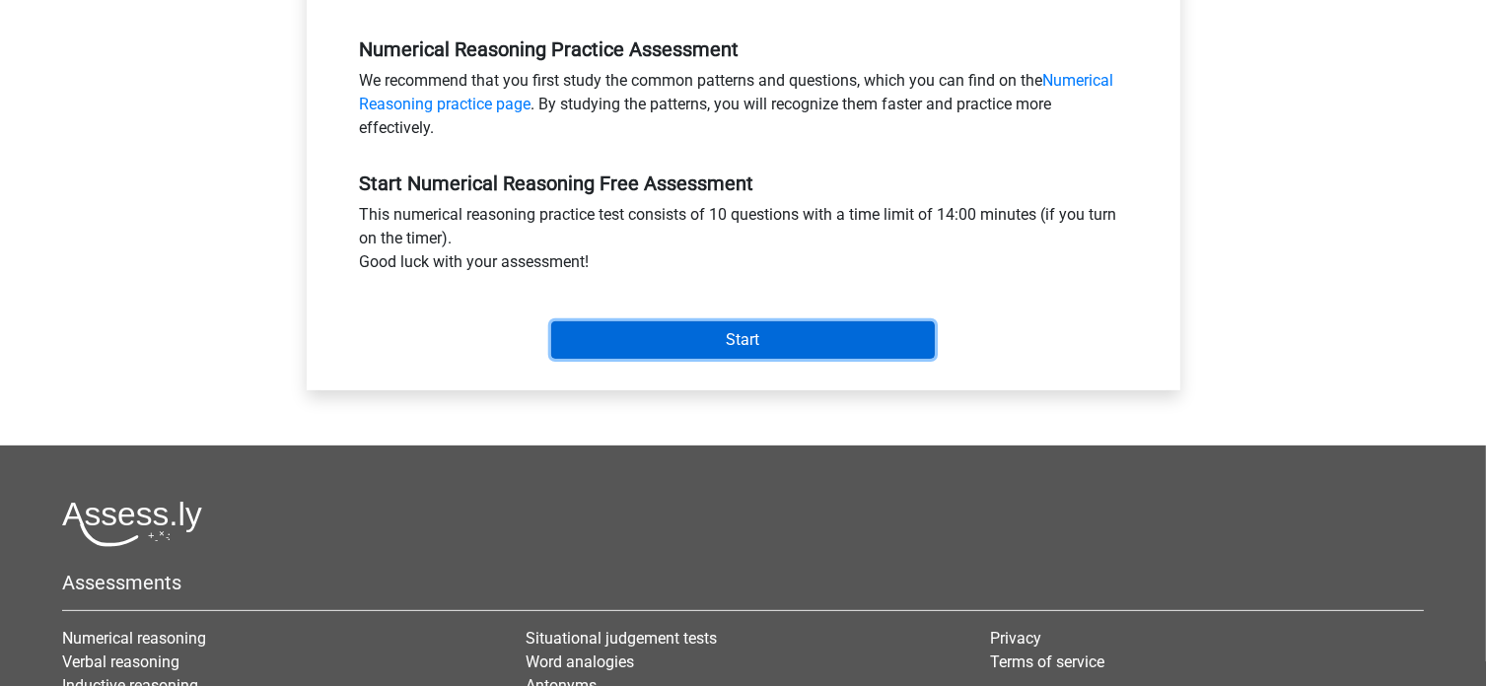
click at [782, 334] on input "Start" at bounding box center [743, 339] width 384 height 37
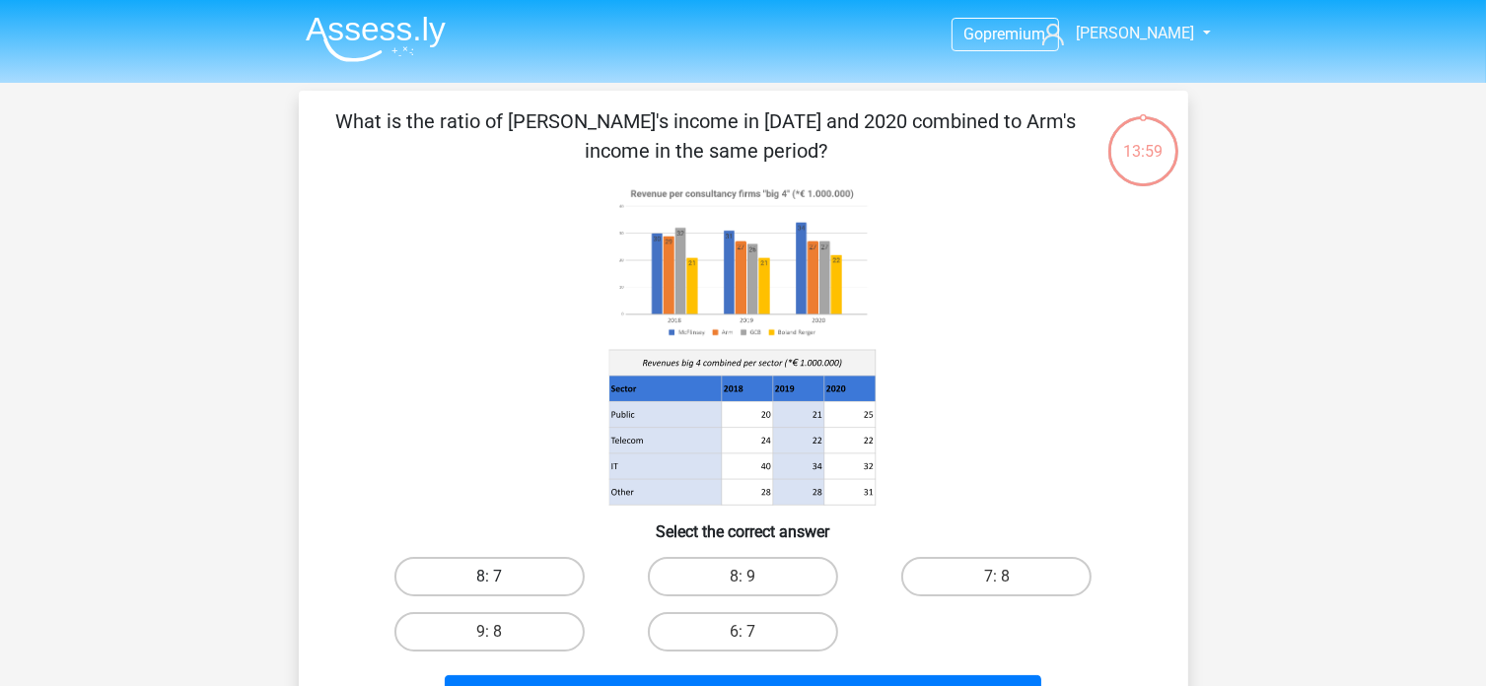
click at [517, 576] on label "8: 7" at bounding box center [489, 576] width 190 height 39
click at [502, 577] on input "8: 7" at bounding box center [495, 583] width 13 height 13
radio input "true"
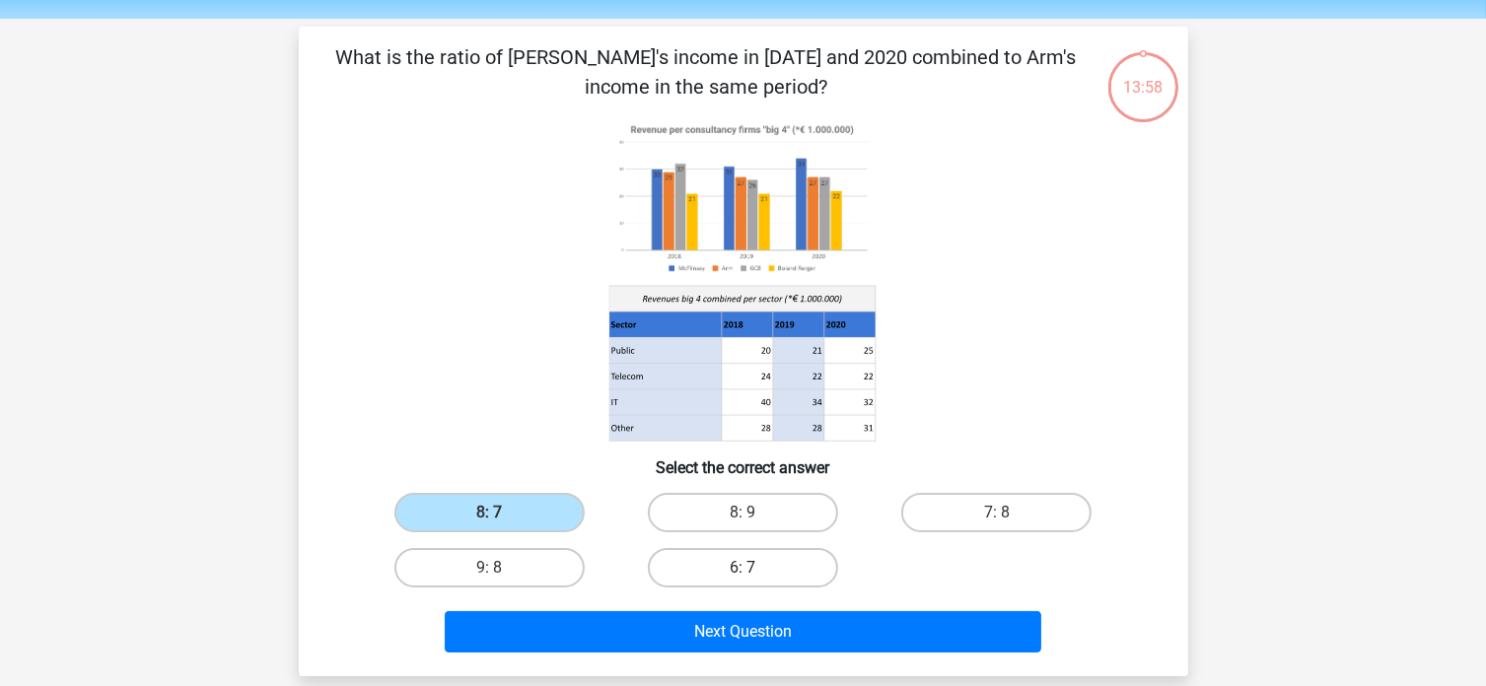
scroll to position [99, 0]
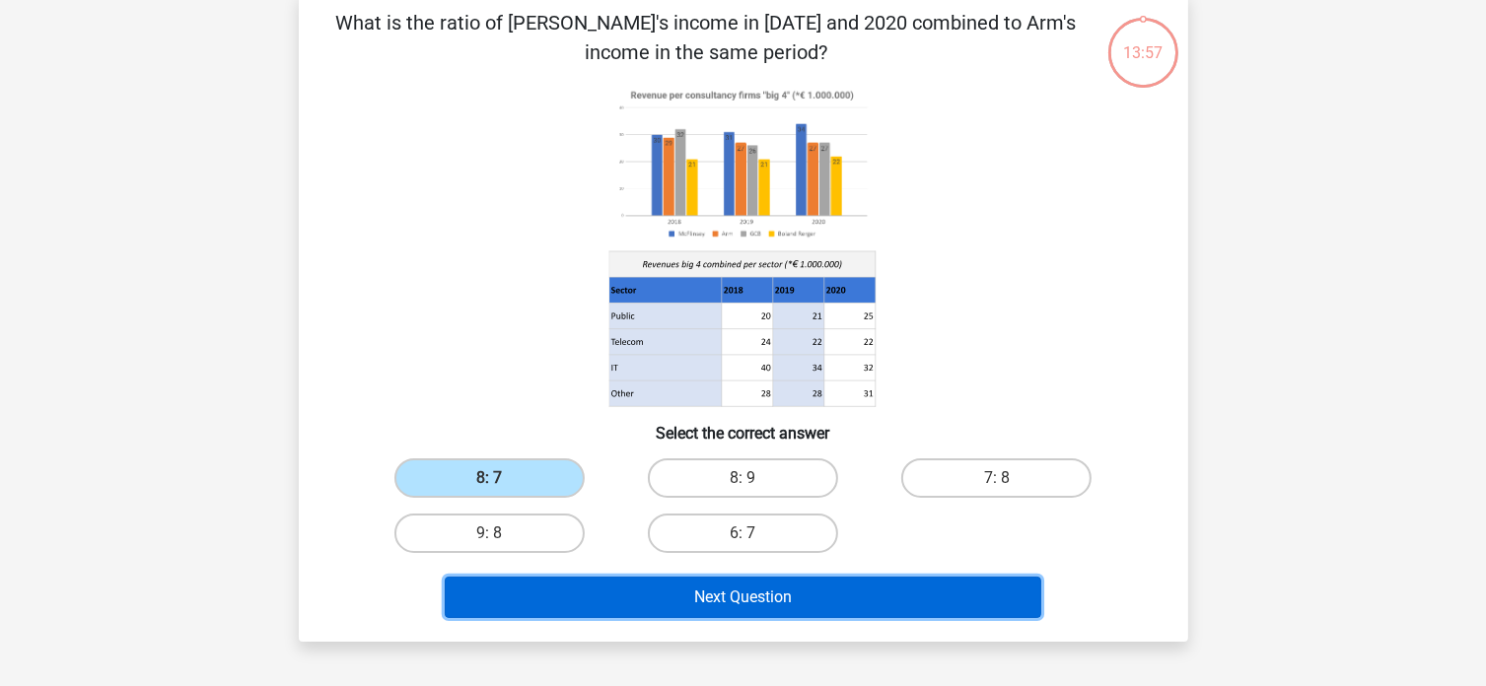
click at [734, 590] on button "Next Question" at bounding box center [743, 597] width 597 height 41
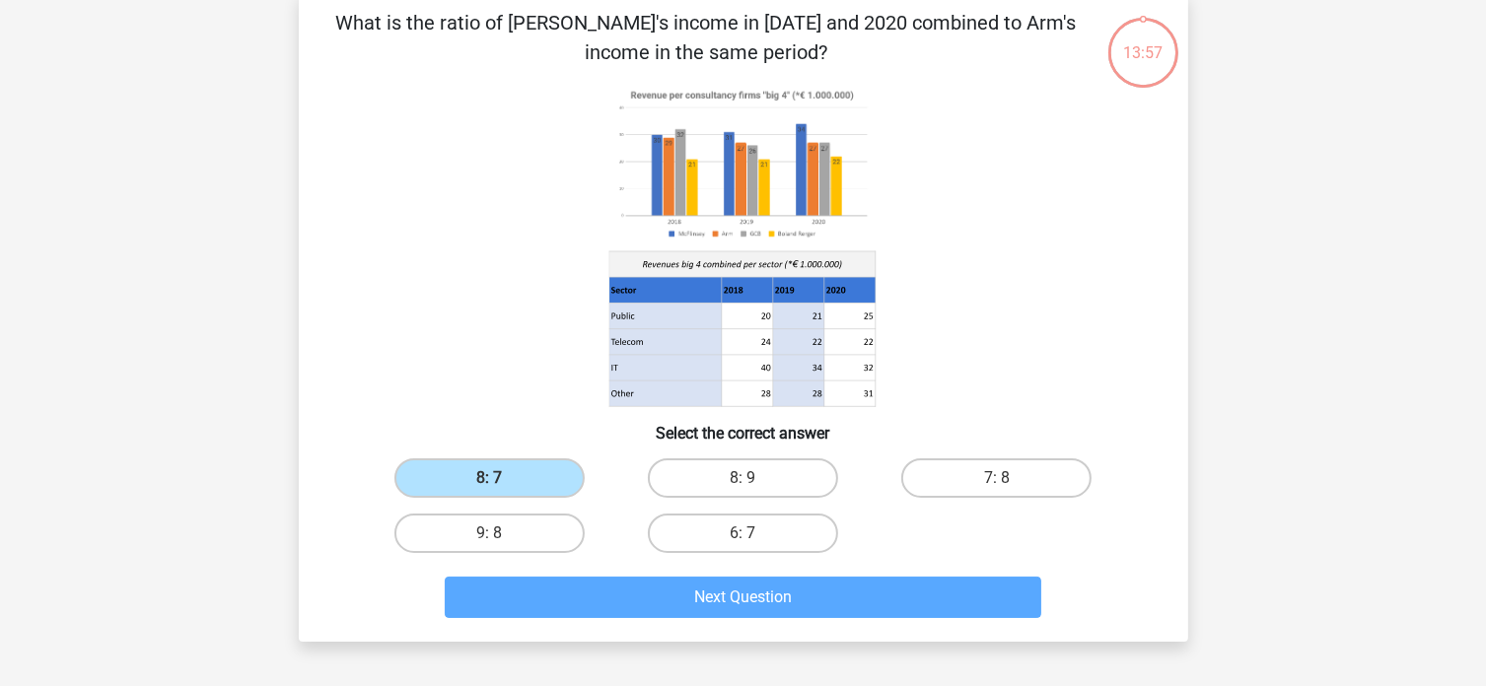
scroll to position [91, 0]
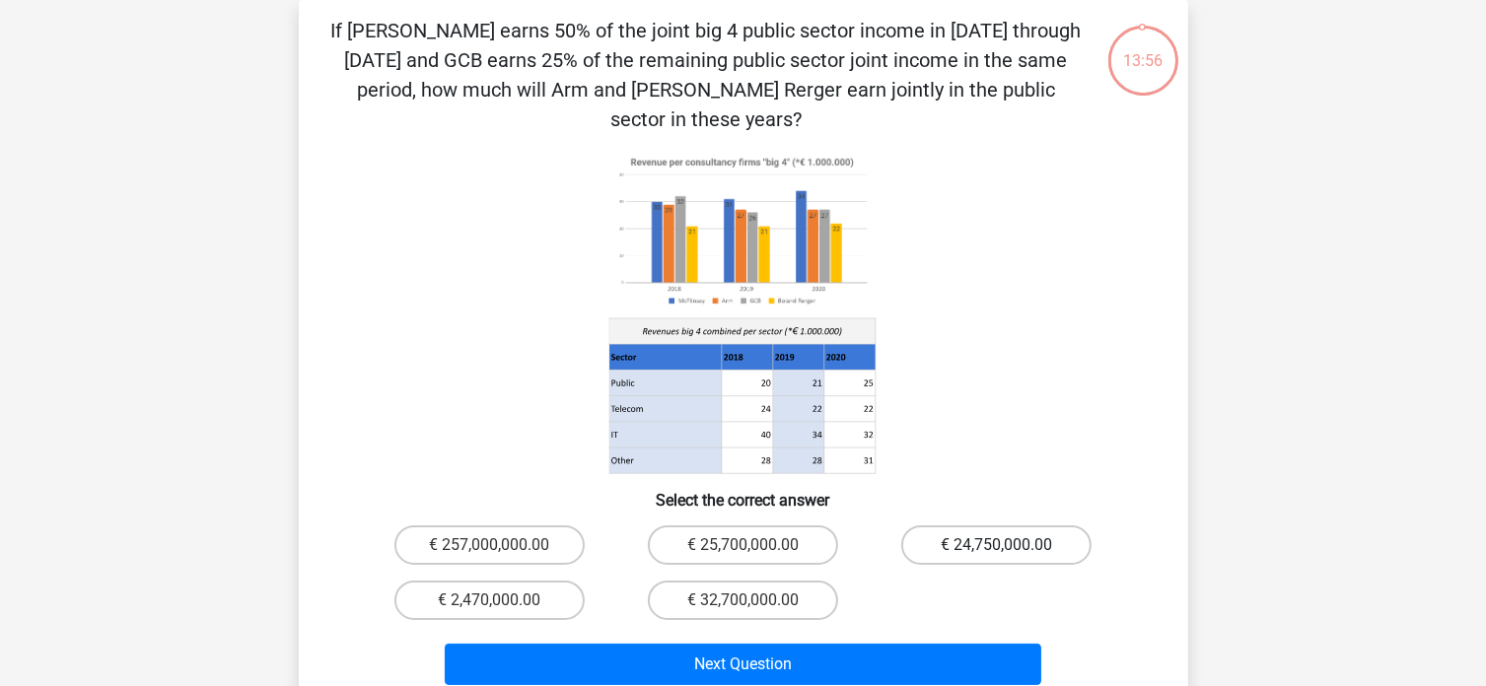
click at [1039, 526] on label "€ 24,750,000.00" at bounding box center [996, 545] width 190 height 39
click at [1010, 545] on input "€ 24,750,000.00" at bounding box center [1003, 551] width 13 height 13
radio input "true"
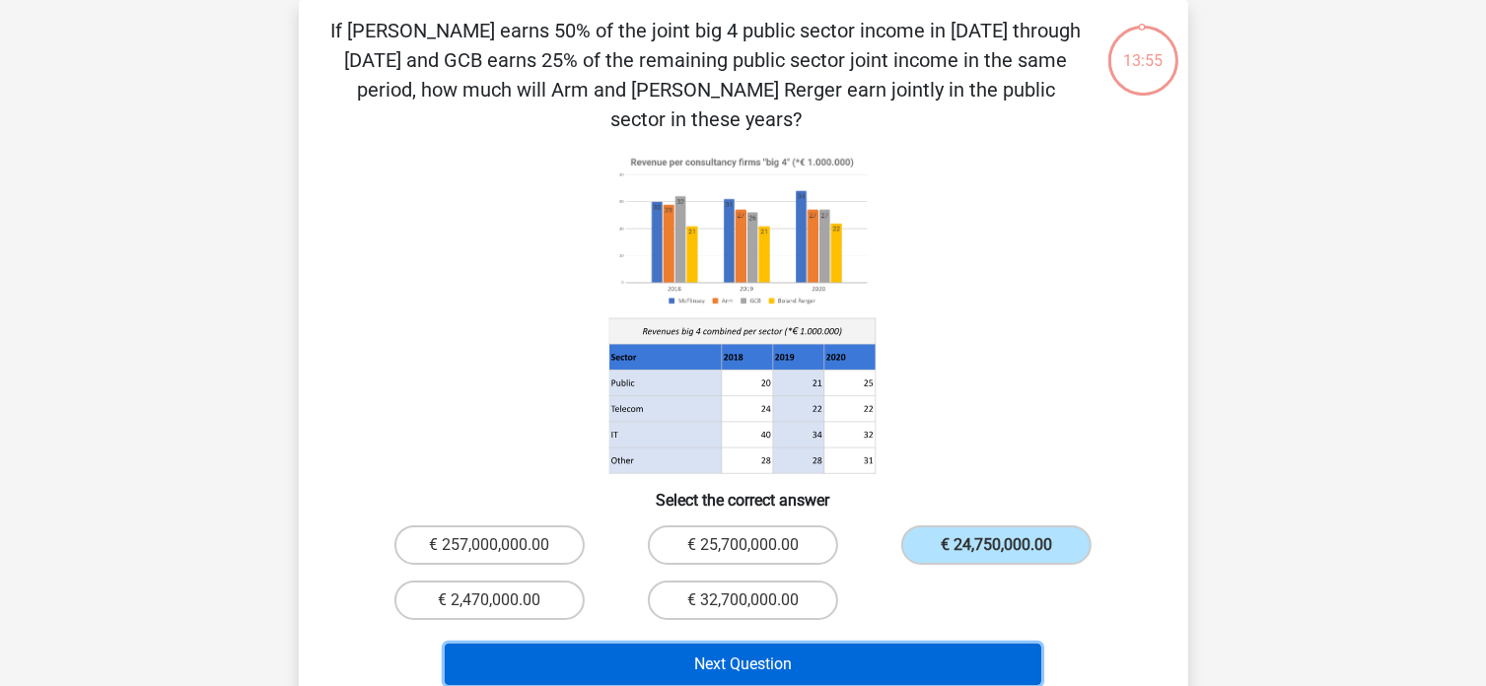
click at [876, 644] on button "Next Question" at bounding box center [743, 664] width 597 height 41
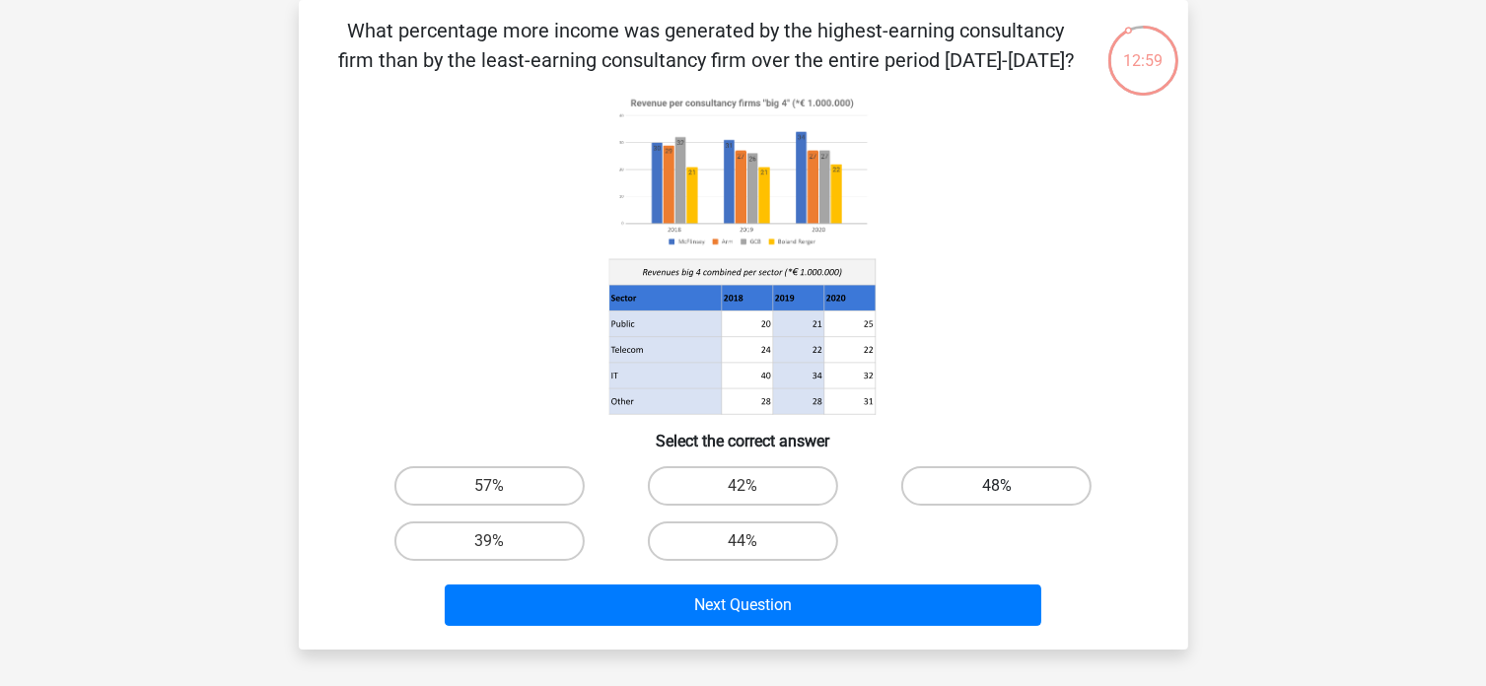
click at [964, 500] on label "48%" at bounding box center [996, 485] width 190 height 39
click at [997, 499] on input "48%" at bounding box center [1003, 492] width 13 height 13
radio input "true"
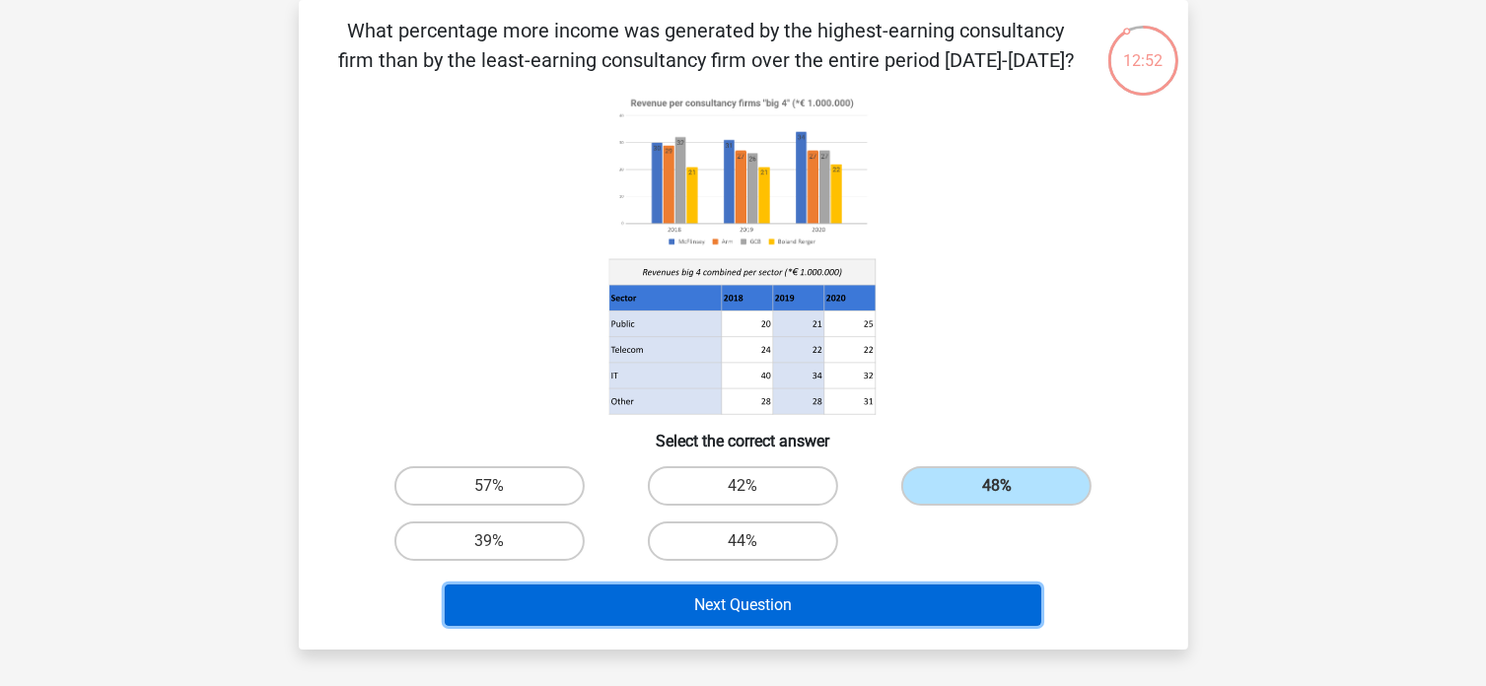
click at [904, 603] on button "Next Question" at bounding box center [743, 605] width 597 height 41
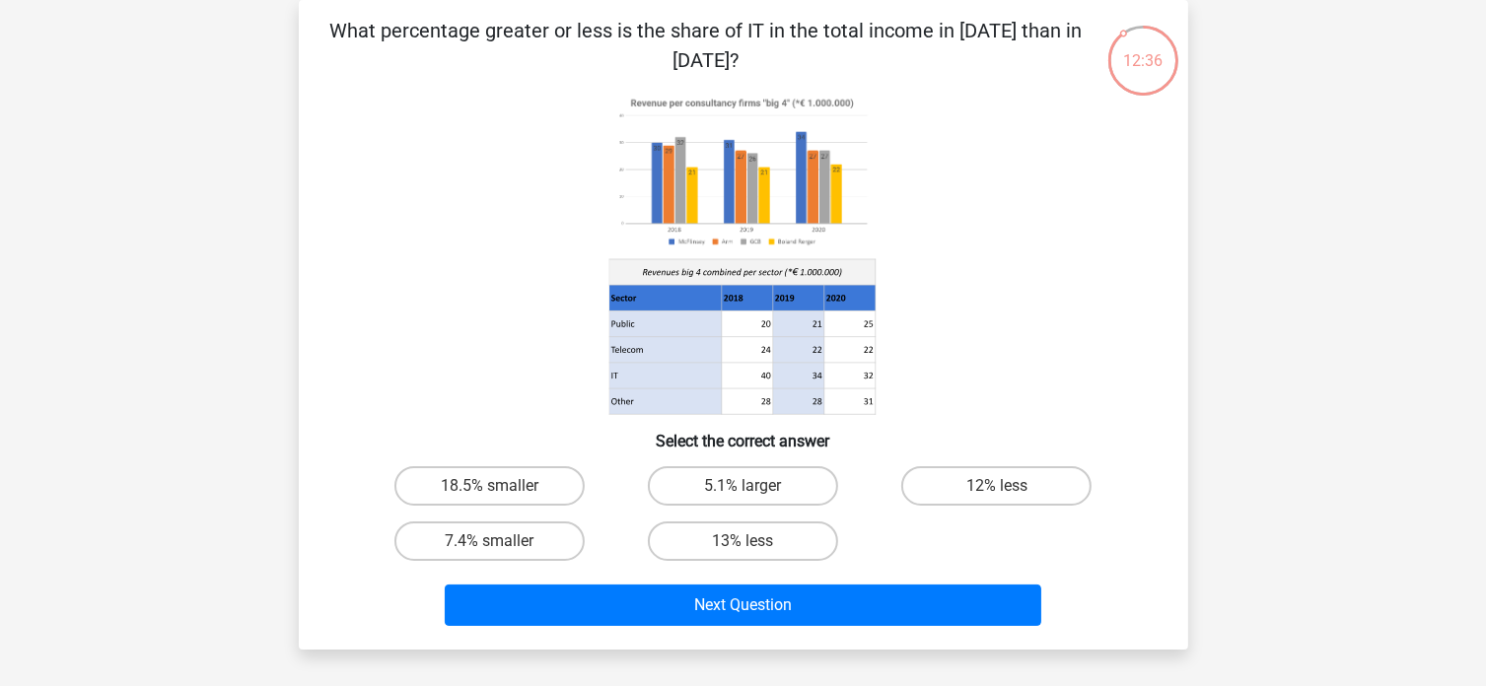
drag, startPoint x: 750, startPoint y: 375, endPoint x: 852, endPoint y: 374, distance: 102.6
click at [852, 374] on g at bounding box center [742, 253] width 269 height 325
click at [505, 488] on label "18.5% smaller" at bounding box center [489, 485] width 190 height 39
click at [502, 488] on input "18.5% smaller" at bounding box center [495, 492] width 13 height 13
radio input "true"
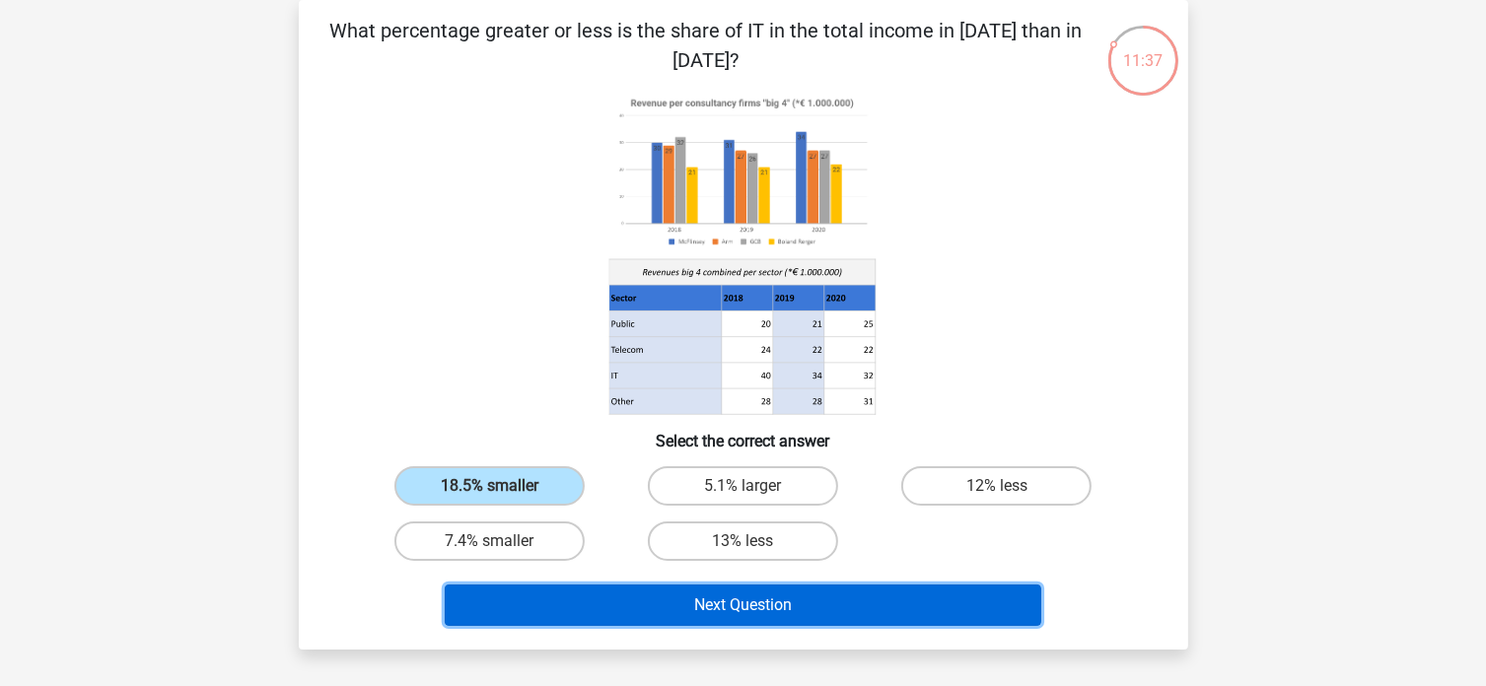
click at [804, 598] on button "Next Question" at bounding box center [743, 605] width 597 height 41
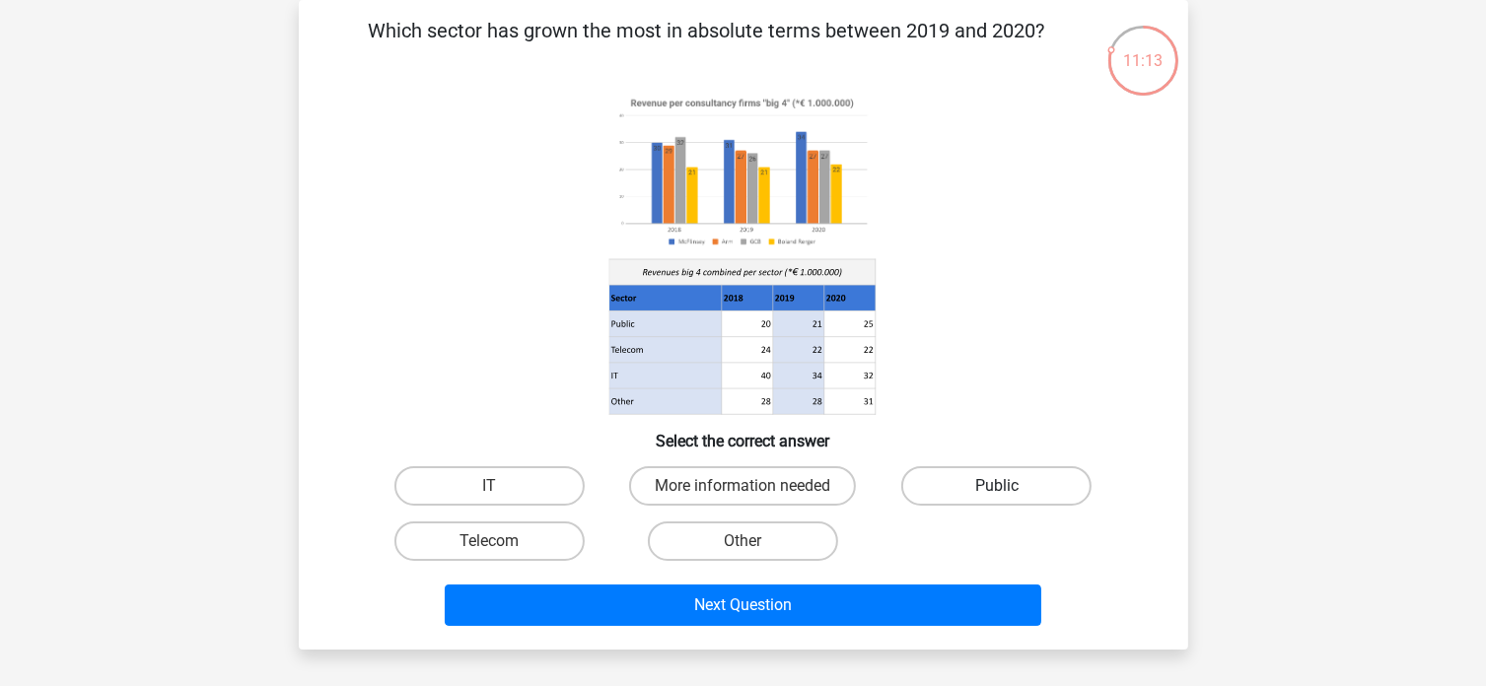
click at [951, 486] on label "Public" at bounding box center [996, 485] width 190 height 39
click at [997, 486] on input "Public" at bounding box center [1003, 492] width 13 height 13
radio input "true"
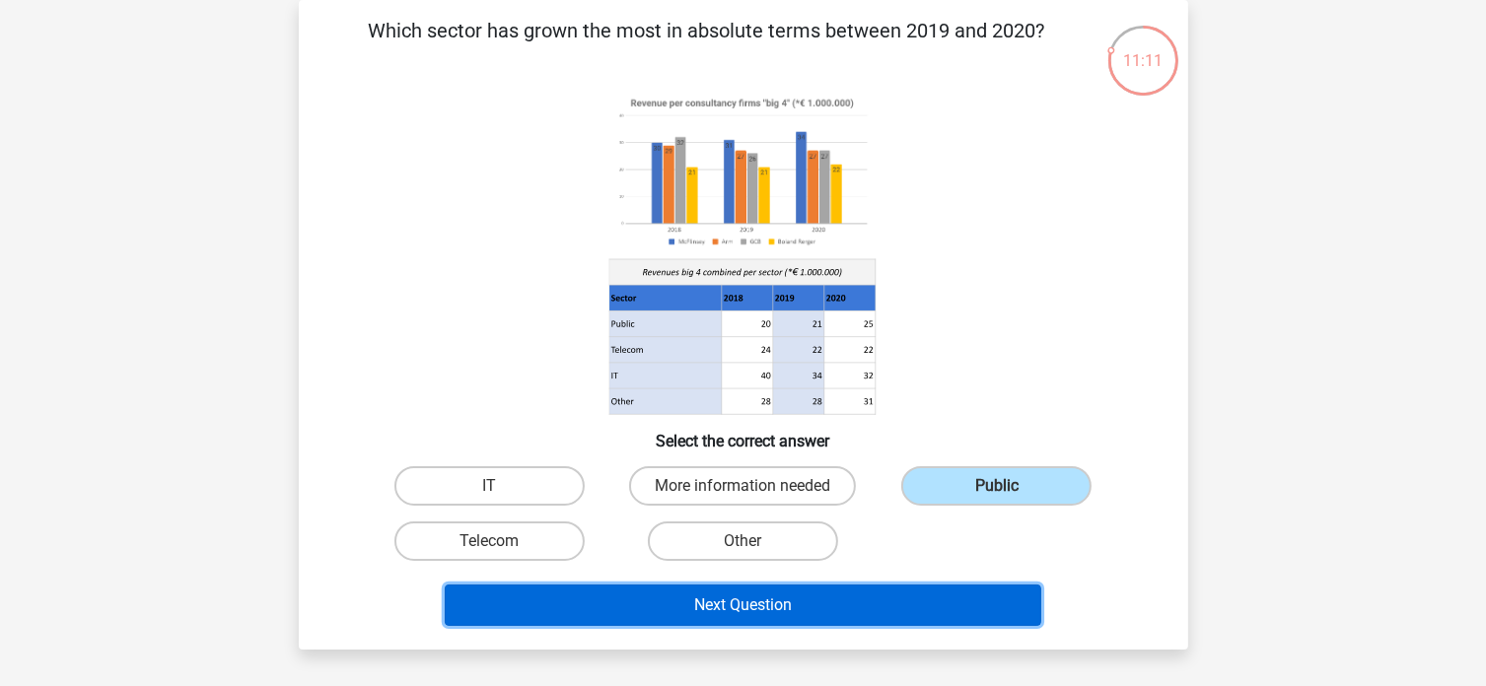
click at [813, 609] on button "Next Question" at bounding box center [743, 605] width 597 height 41
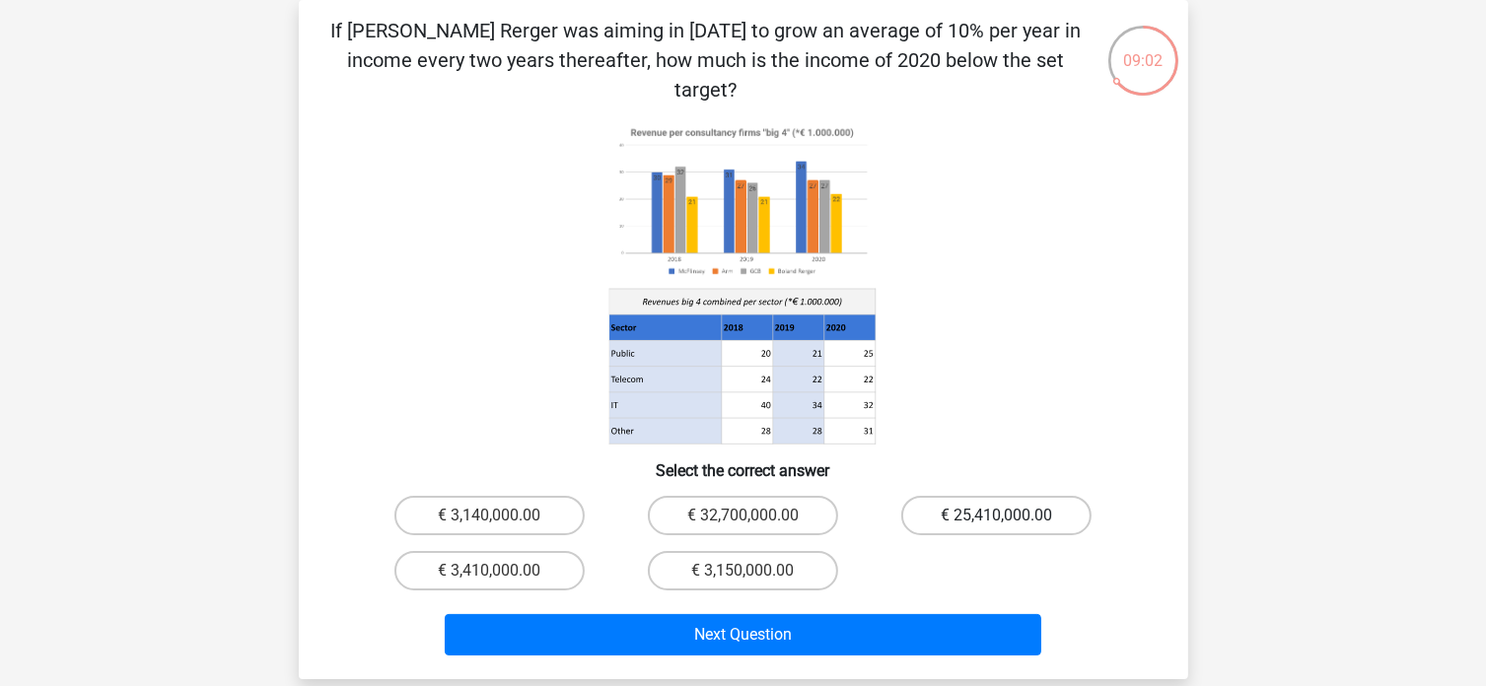
click at [928, 496] on label "€ 25,410,000.00" at bounding box center [996, 515] width 190 height 39
click at [997, 516] on input "€ 25,410,000.00" at bounding box center [1003, 522] width 13 height 13
radio input "true"
click at [868, 599] on div "Next Question" at bounding box center [743, 631] width 826 height 65
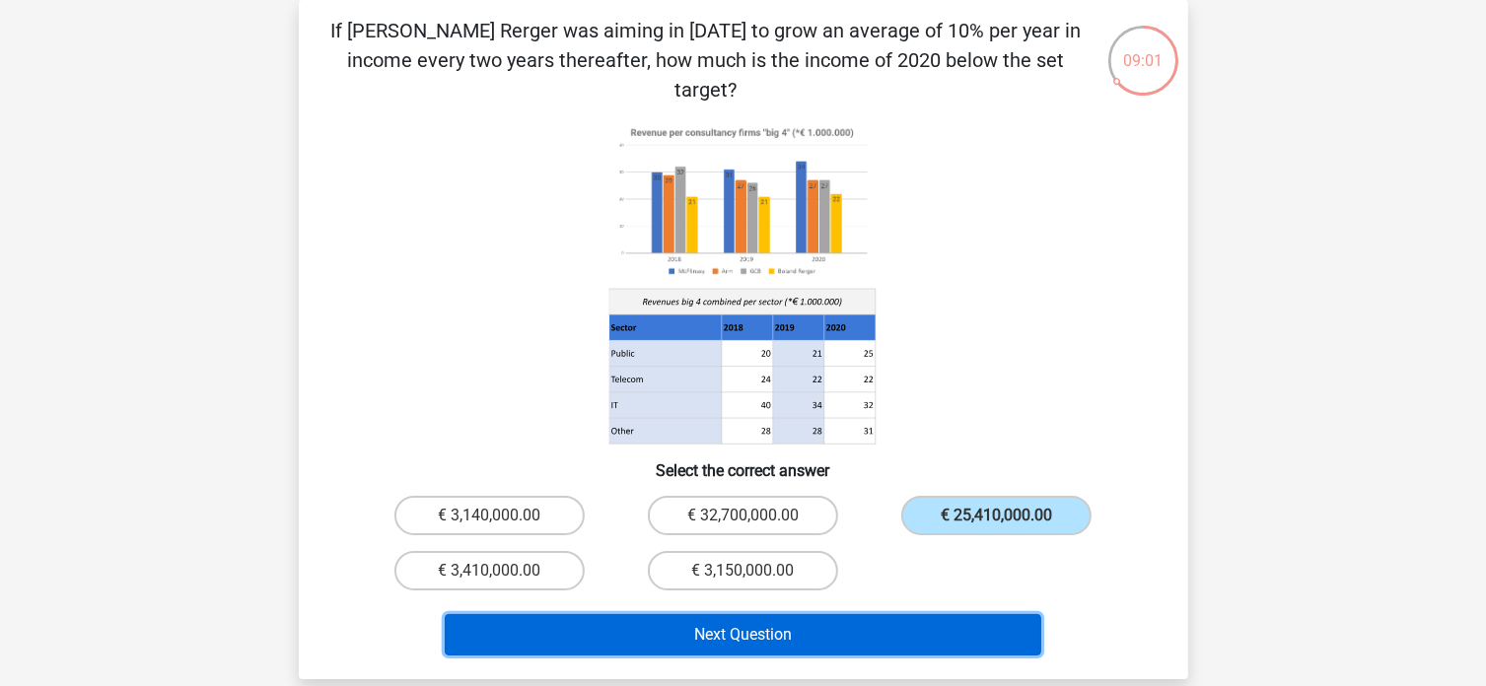
click at [861, 614] on button "Next Question" at bounding box center [743, 634] width 597 height 41
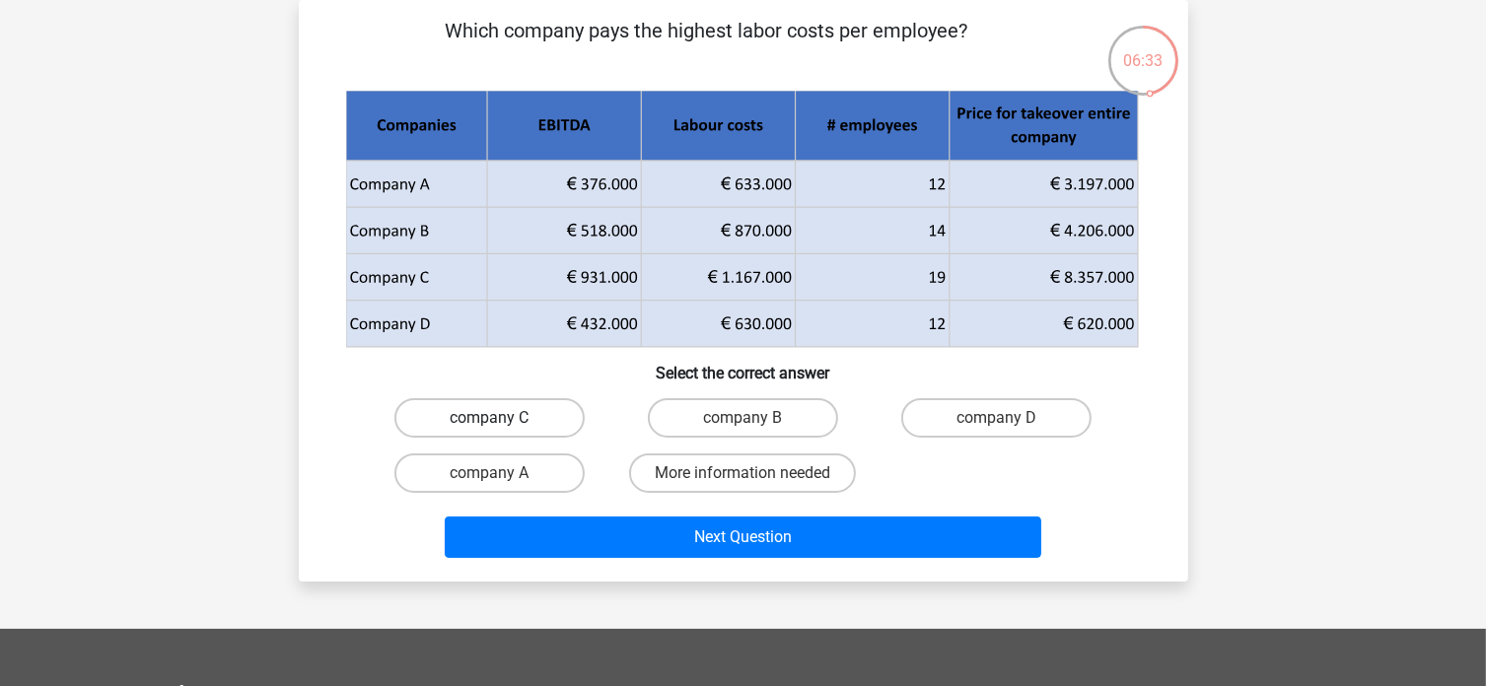
click at [504, 412] on label "company C" at bounding box center [489, 417] width 190 height 39
click at [502, 418] on input "company C" at bounding box center [495, 424] width 13 height 13
radio input "true"
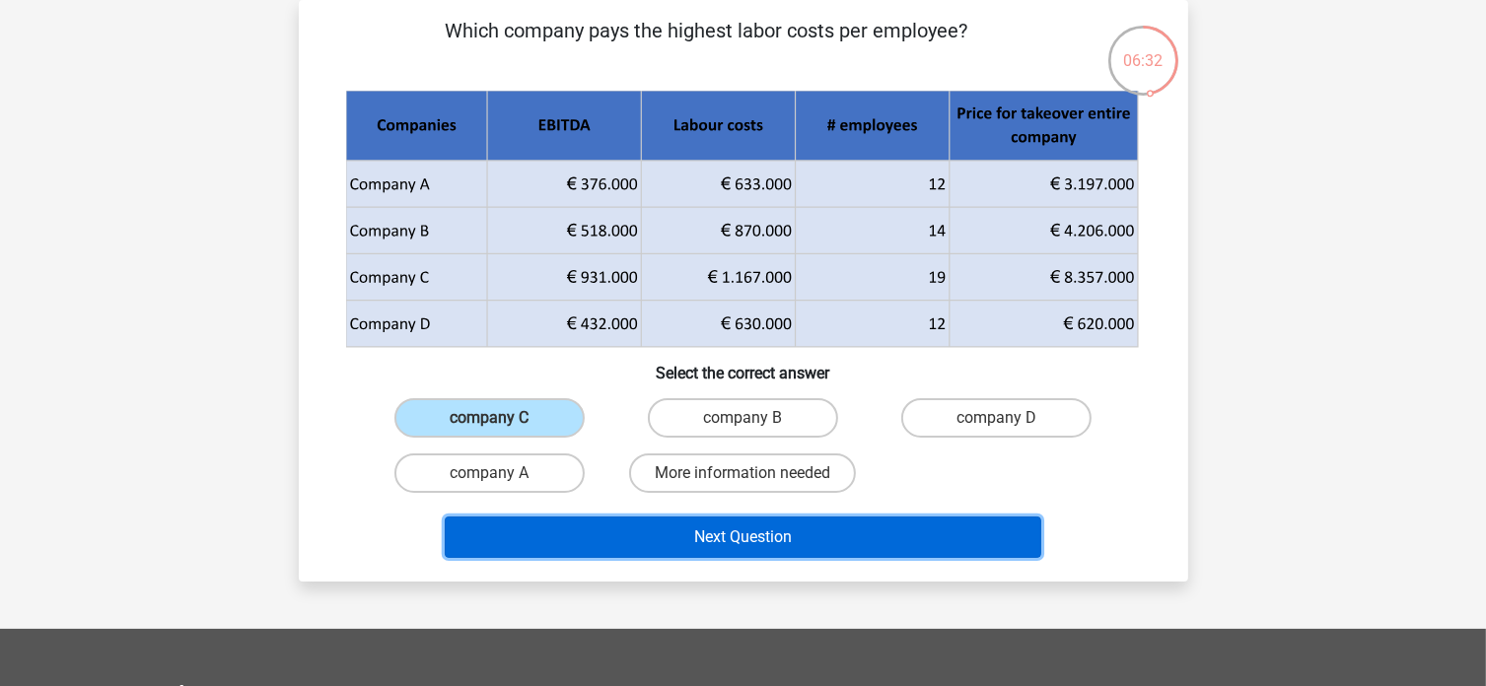
click at [642, 537] on button "Next Question" at bounding box center [743, 537] width 597 height 41
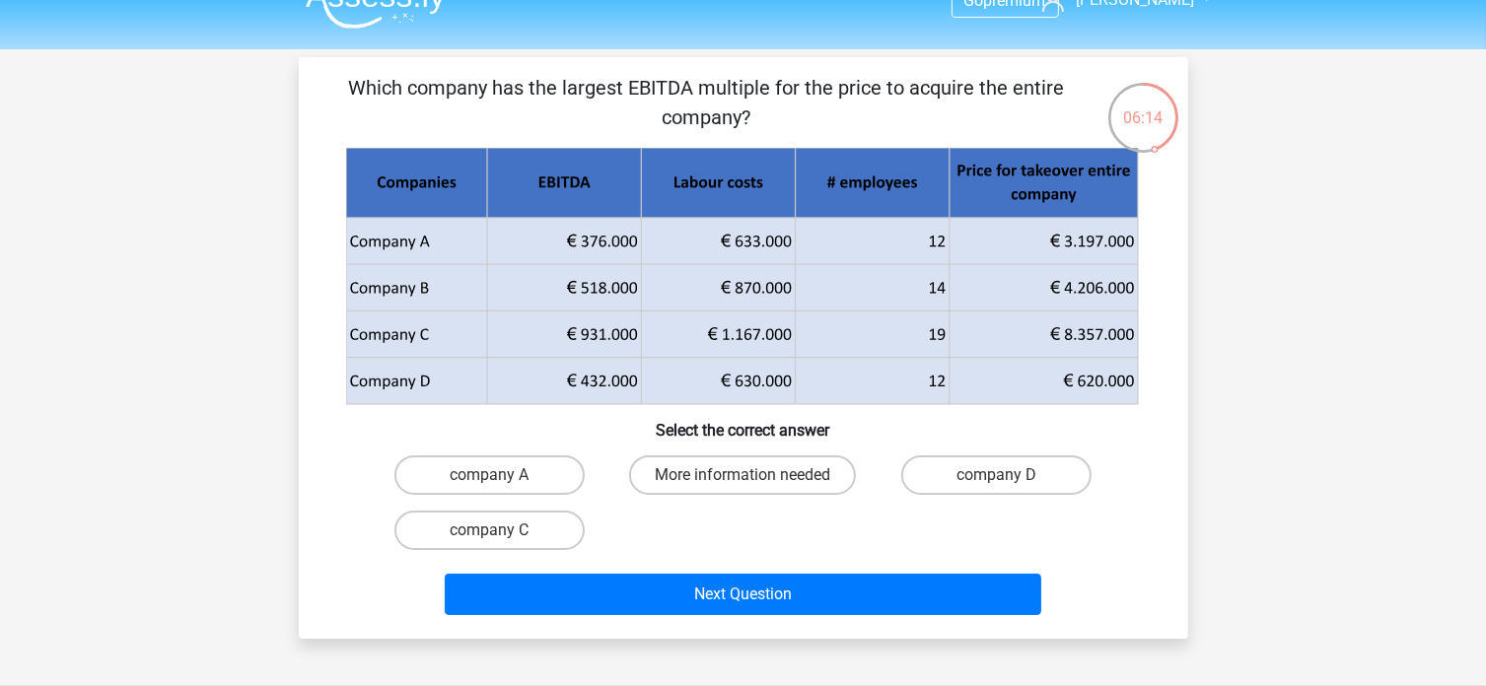
scroll to position [0, 0]
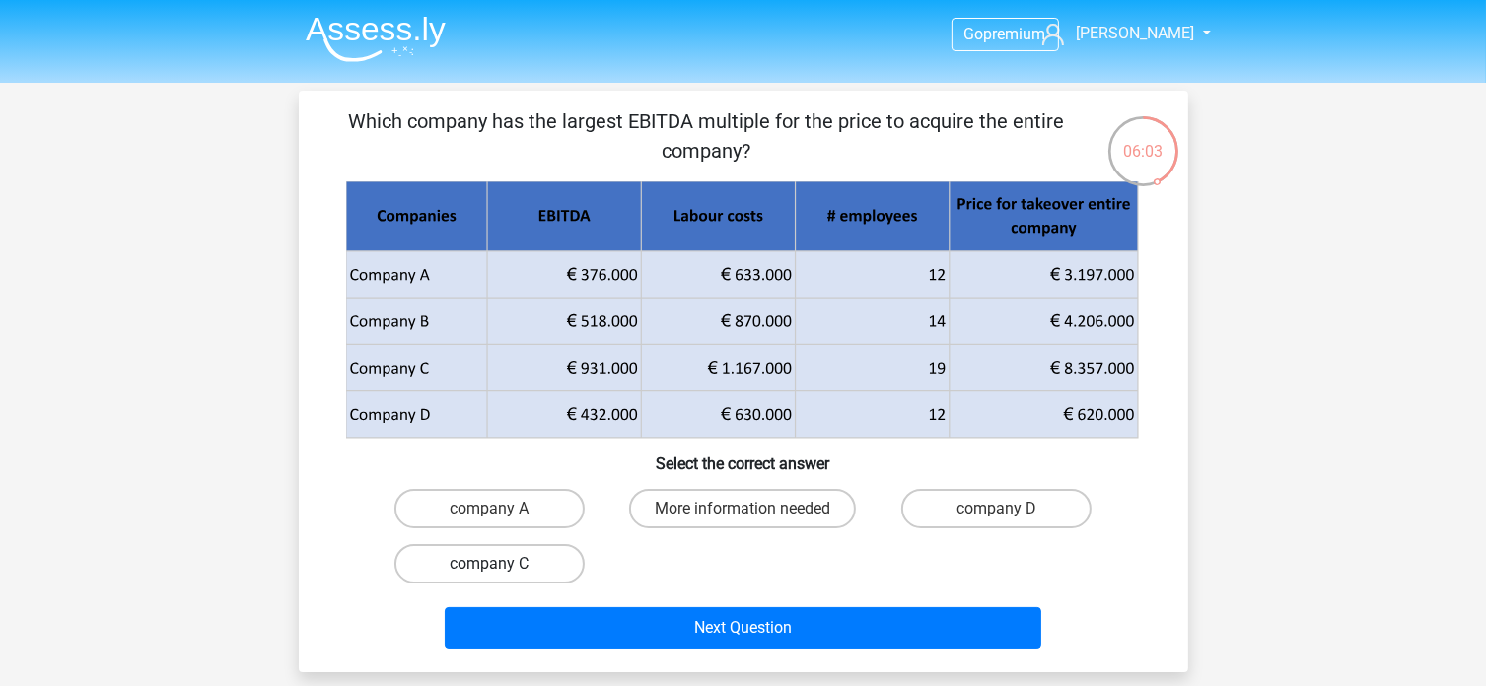
click at [505, 572] on label "company C" at bounding box center [489, 563] width 190 height 39
click at [502, 572] on input "company C" at bounding box center [495, 570] width 13 height 13
radio input "true"
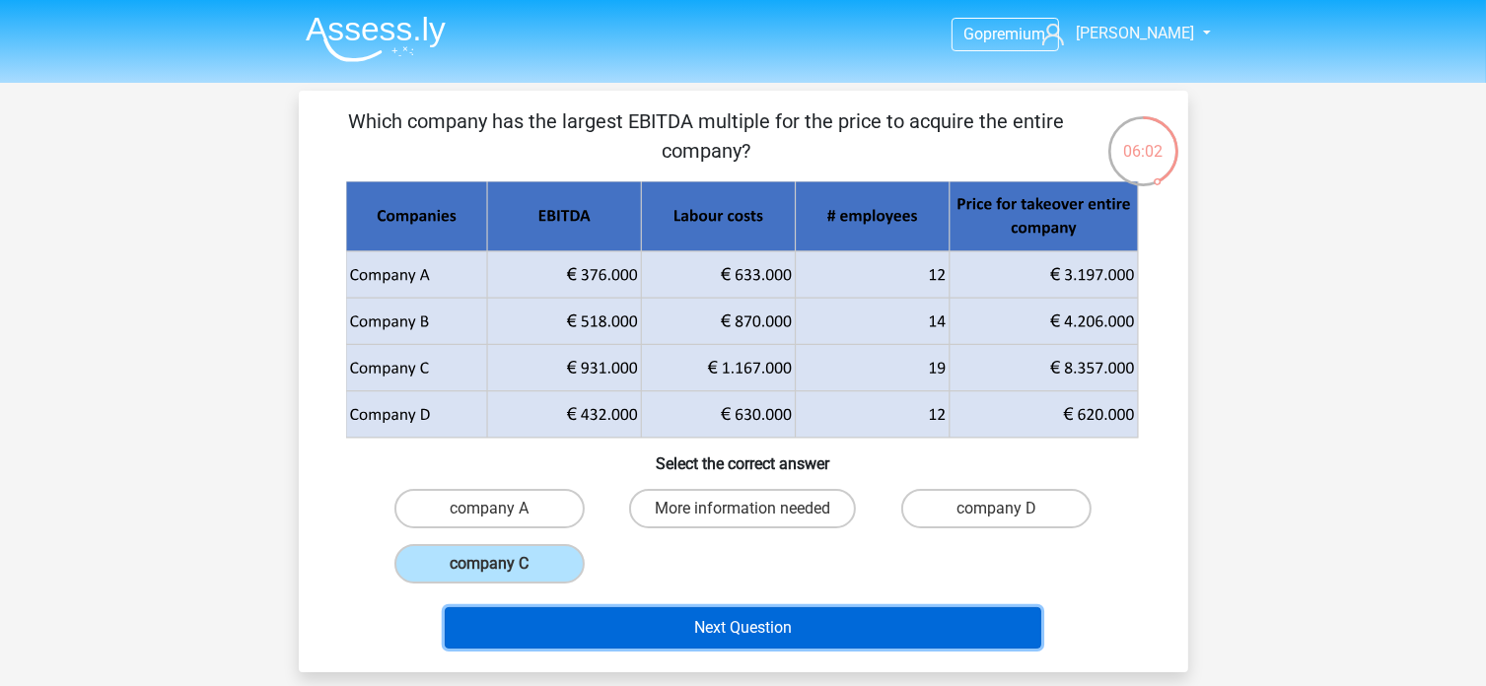
click at [737, 638] on button "Next Question" at bounding box center [743, 627] width 597 height 41
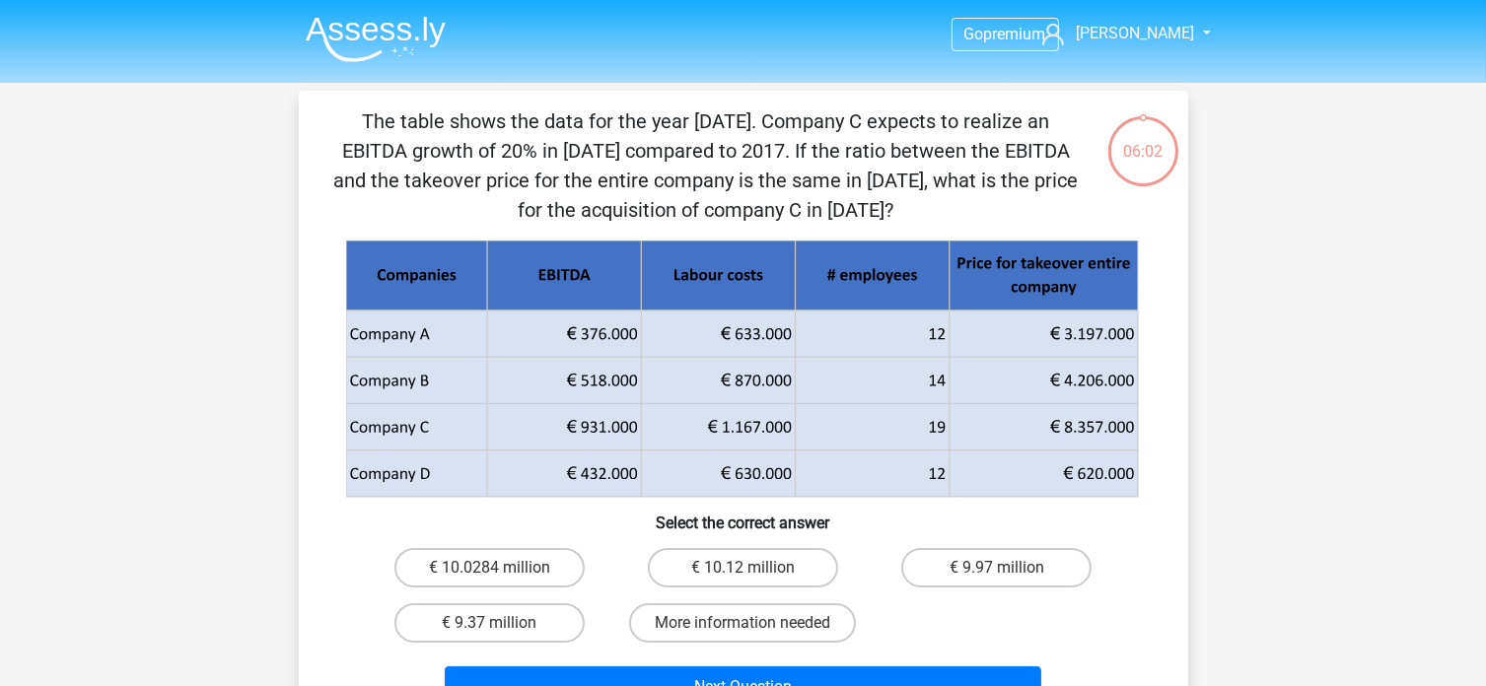
scroll to position [91, 0]
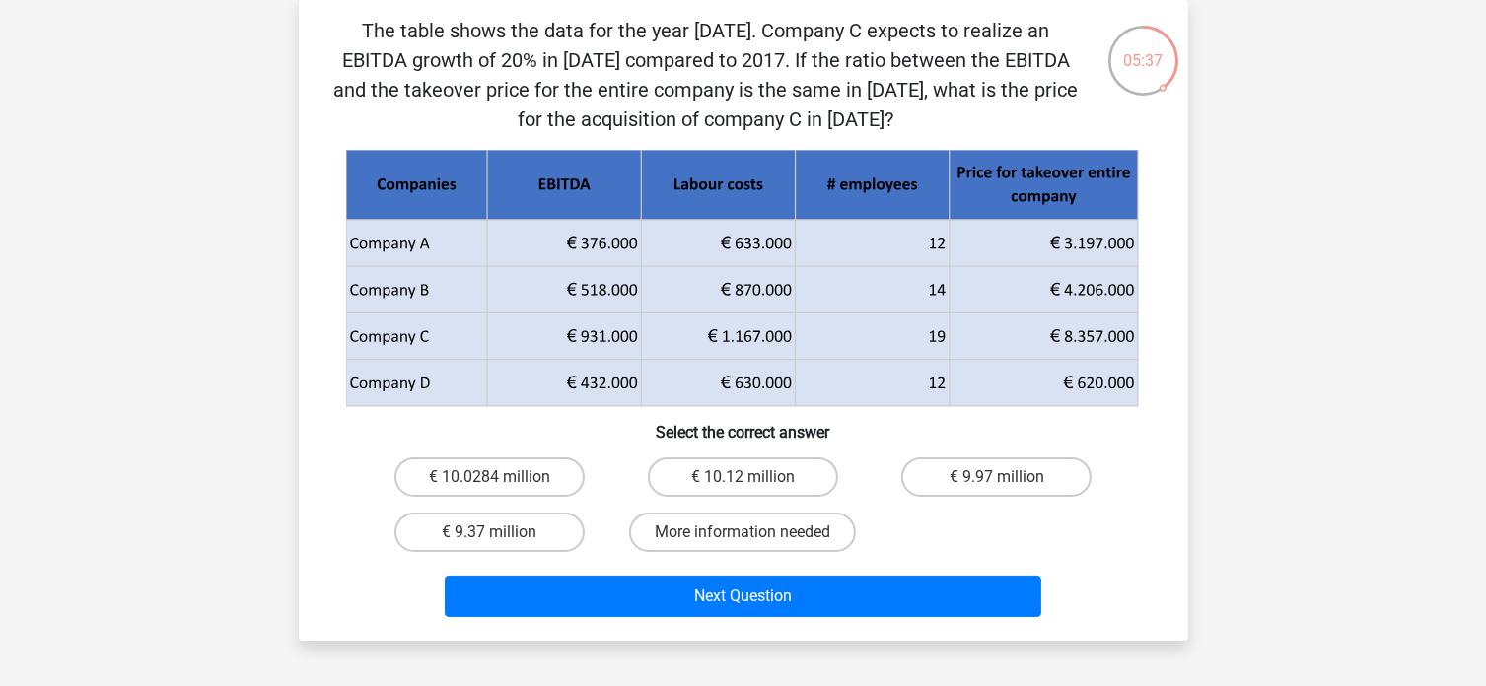
drag, startPoint x: 555, startPoint y: 330, endPoint x: 786, endPoint y: 327, distance: 230.8
click at [786, 327] on g at bounding box center [743, 279] width 796 height 258
click at [784, 476] on label "€ 10.12 million" at bounding box center [743, 477] width 190 height 39
click at [755, 477] on input "€ 10.12 million" at bounding box center [749, 483] width 13 height 13
radio input "true"
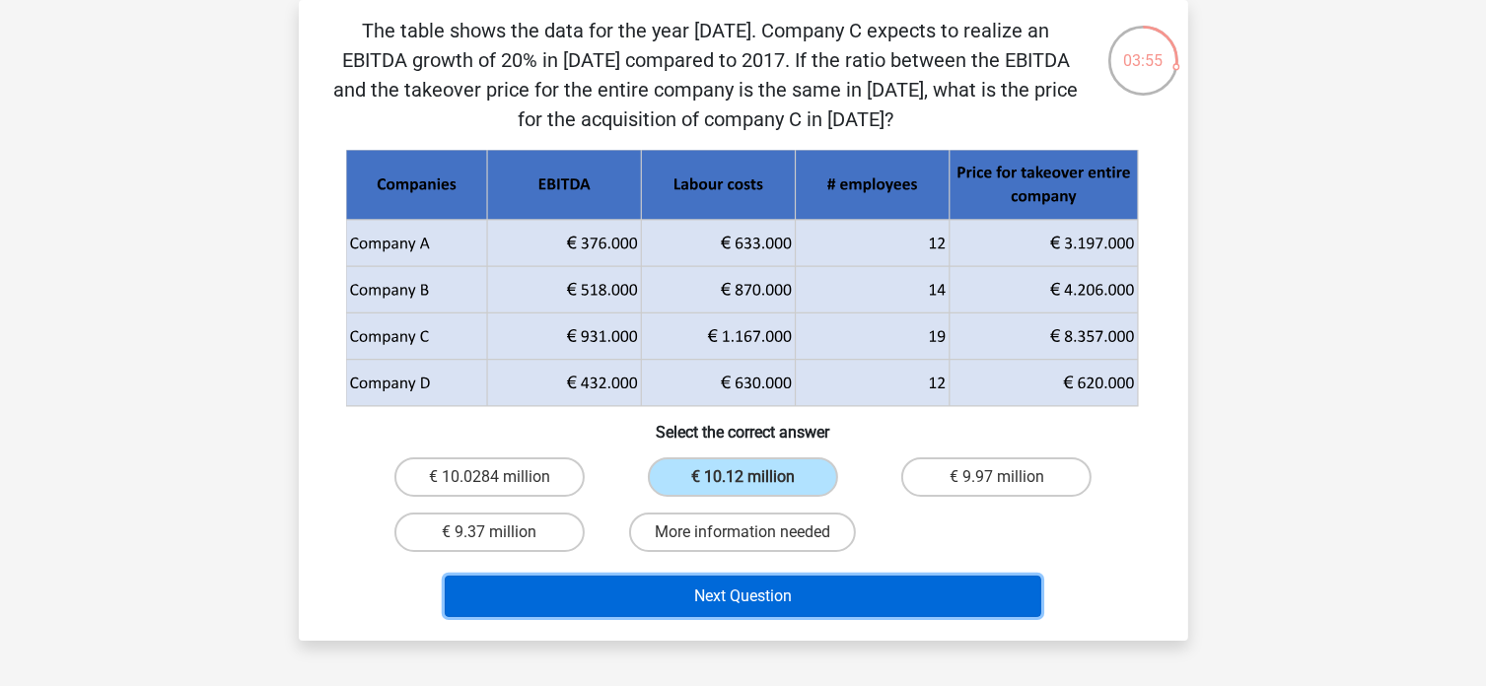
click at [770, 602] on button "Next Question" at bounding box center [743, 596] width 597 height 41
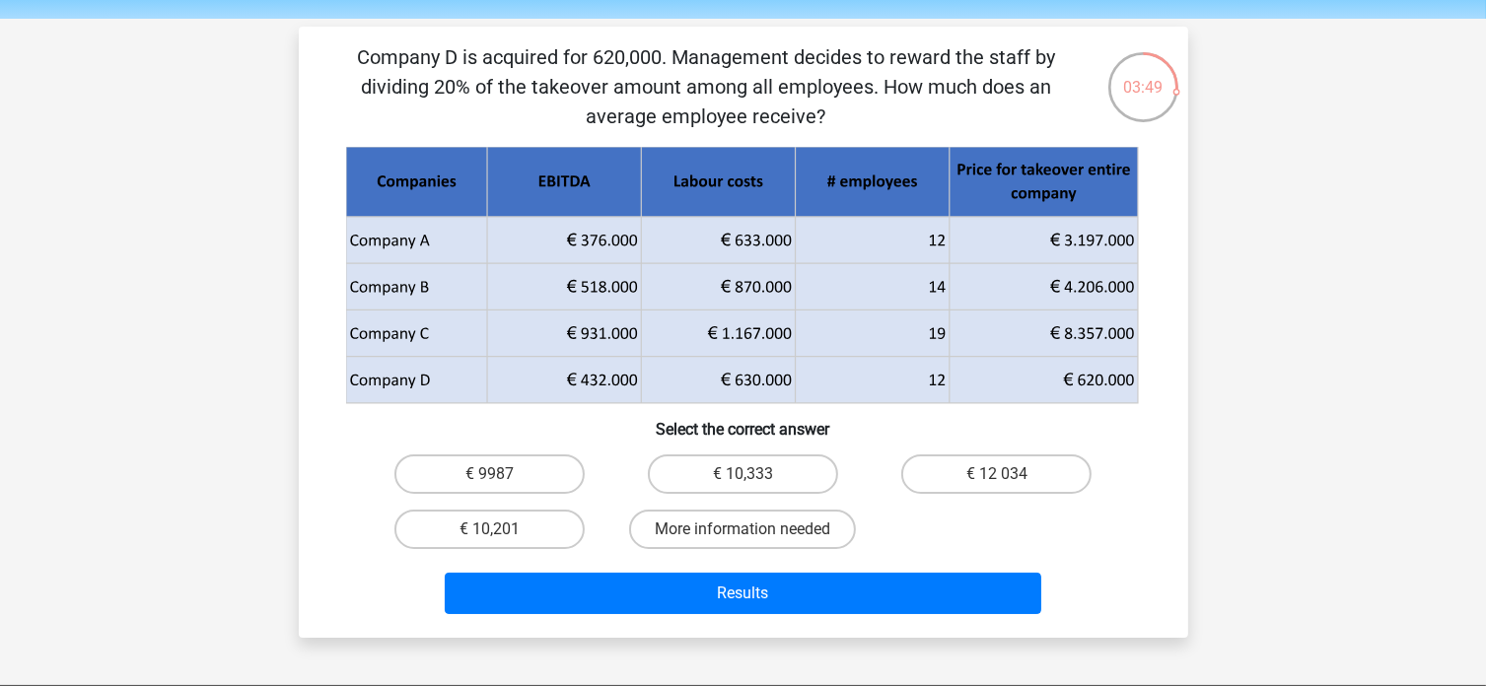
scroll to position [99, 0]
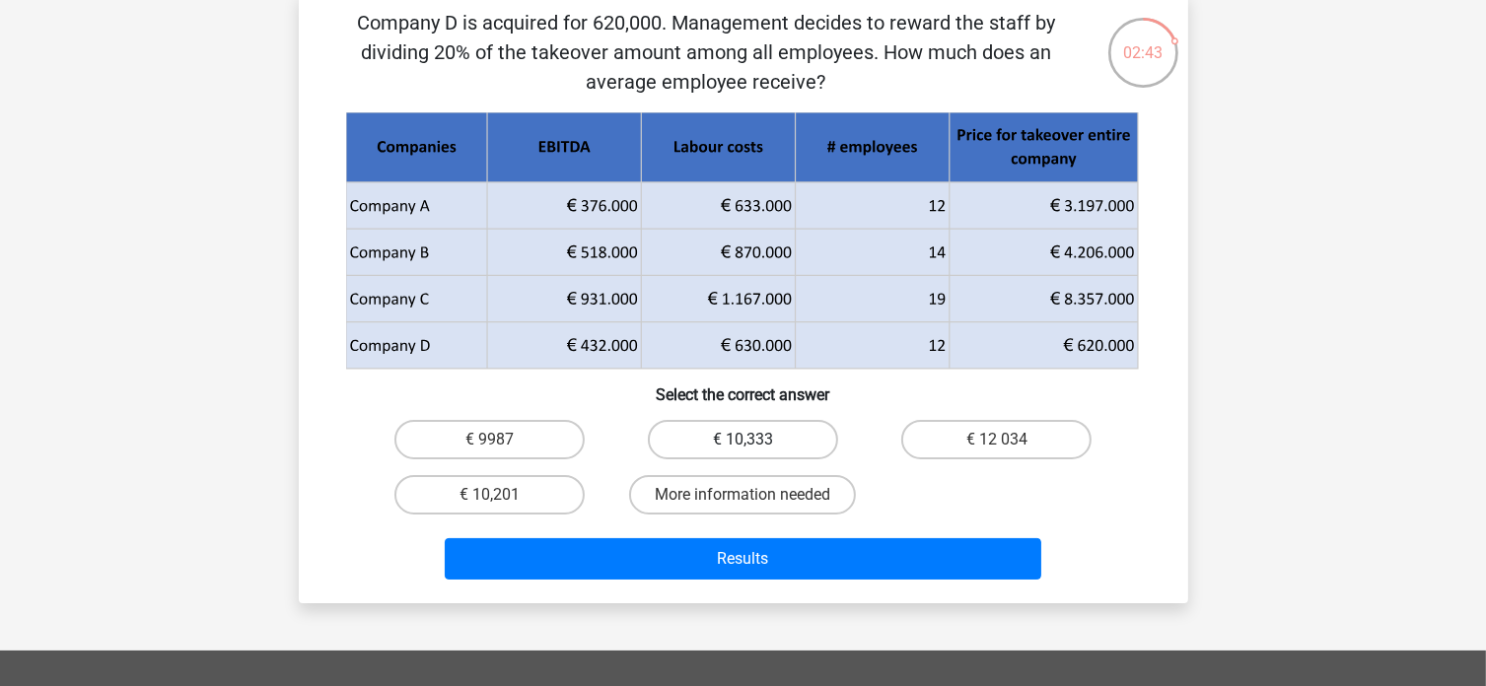
click at [777, 429] on label "€ 10,333" at bounding box center [743, 439] width 190 height 39
click at [755, 440] on input "€ 10,333" at bounding box center [749, 446] width 13 height 13
radio input "true"
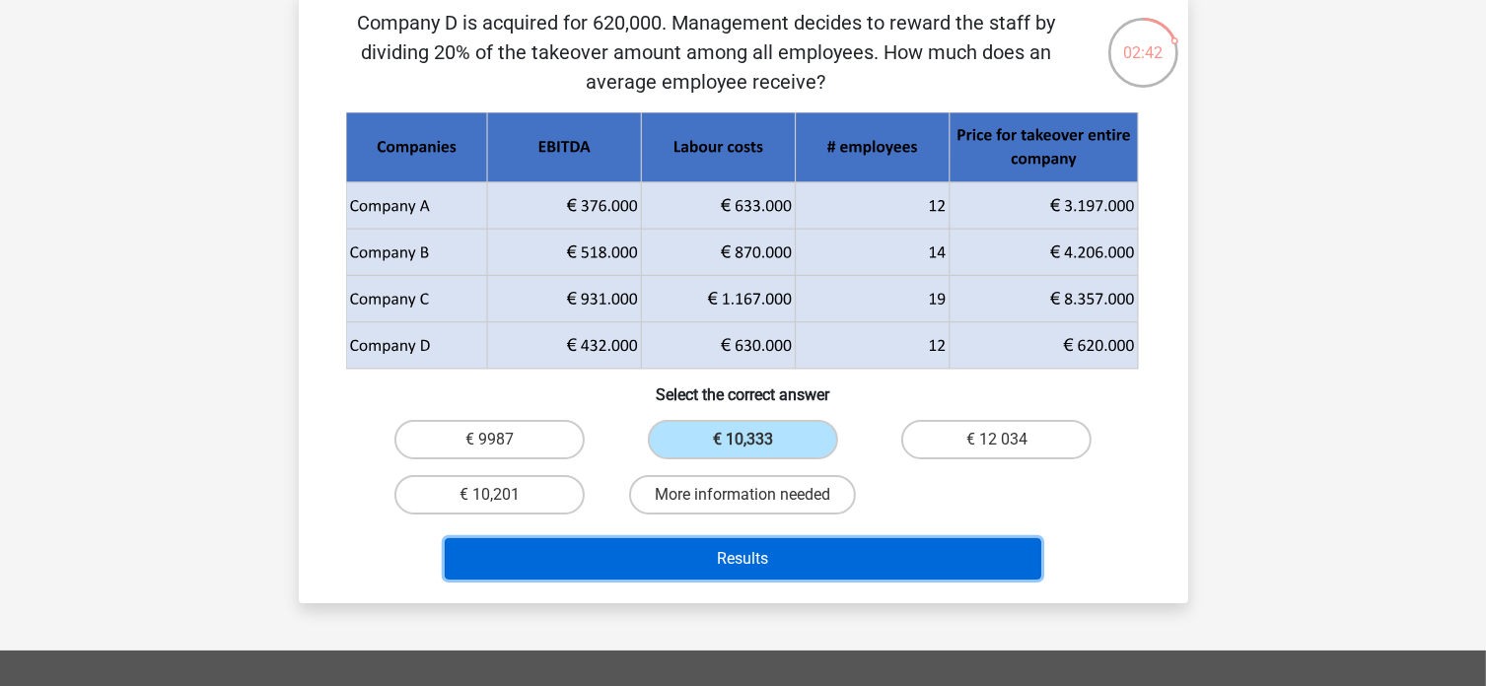
click at [797, 544] on button "Results" at bounding box center [743, 558] width 597 height 41
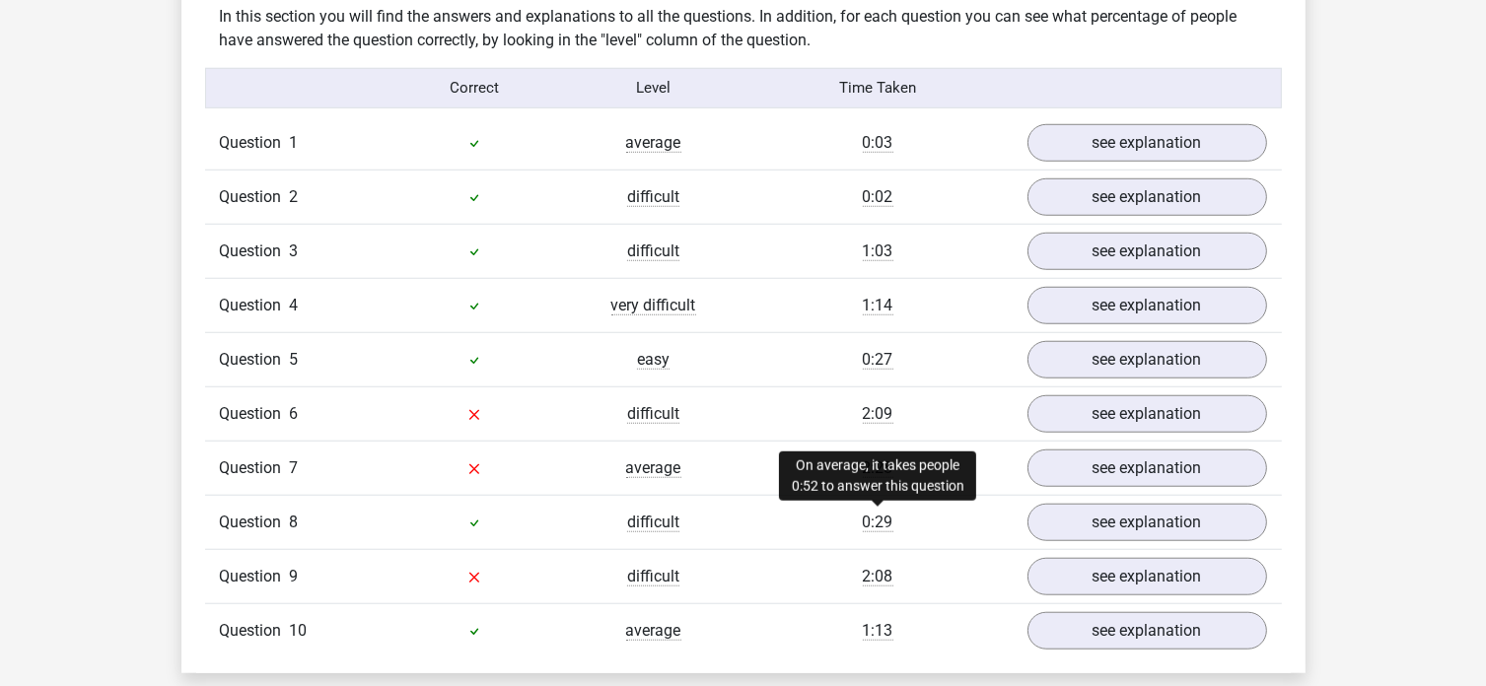
scroll to position [1578, 0]
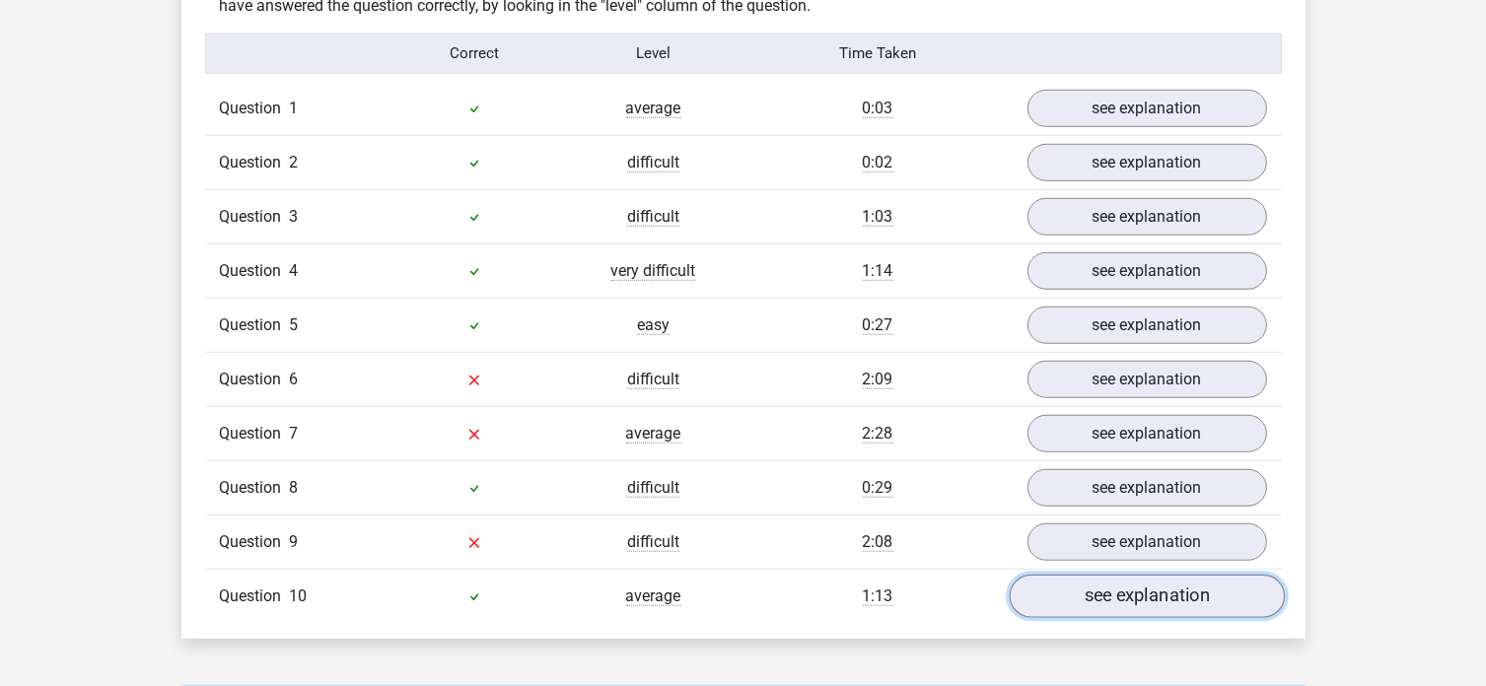
click at [1062, 597] on link "see explanation" at bounding box center [1146, 596] width 275 height 43
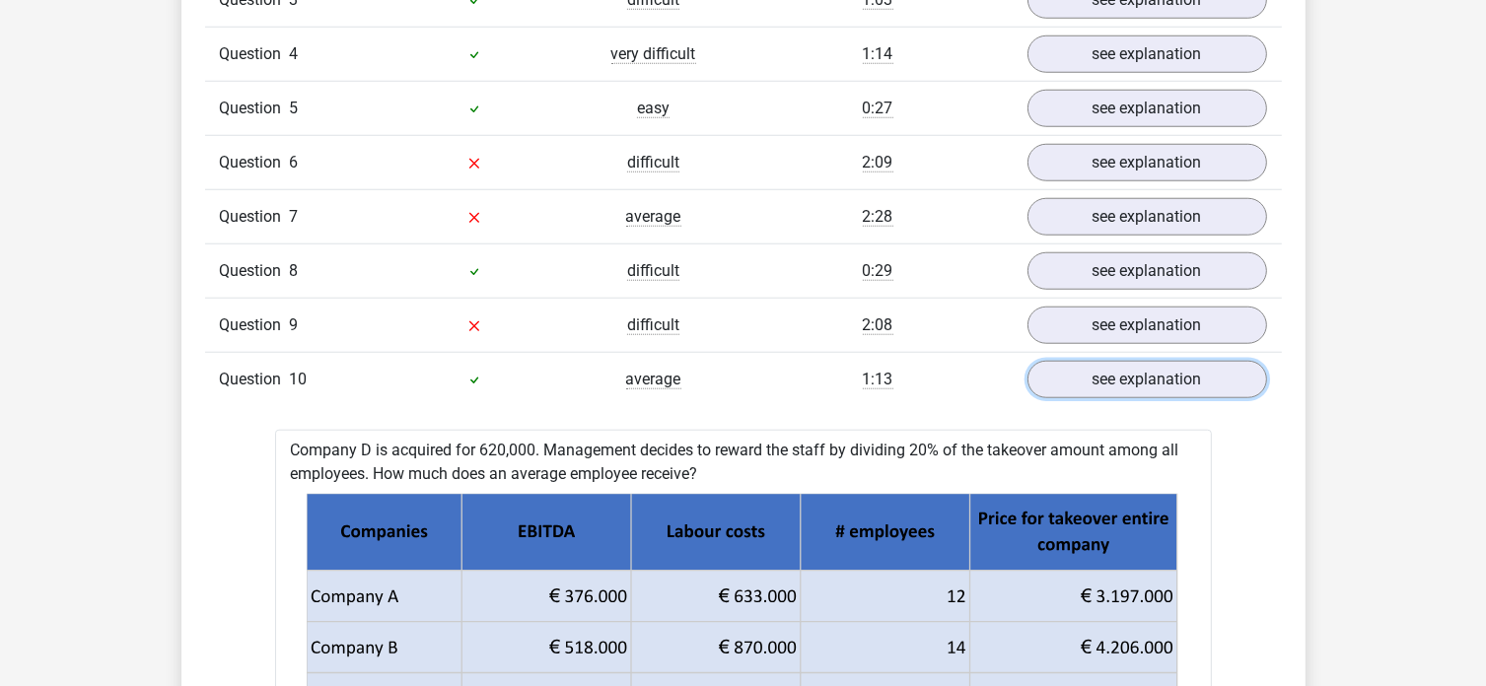
scroll to position [1775, 0]
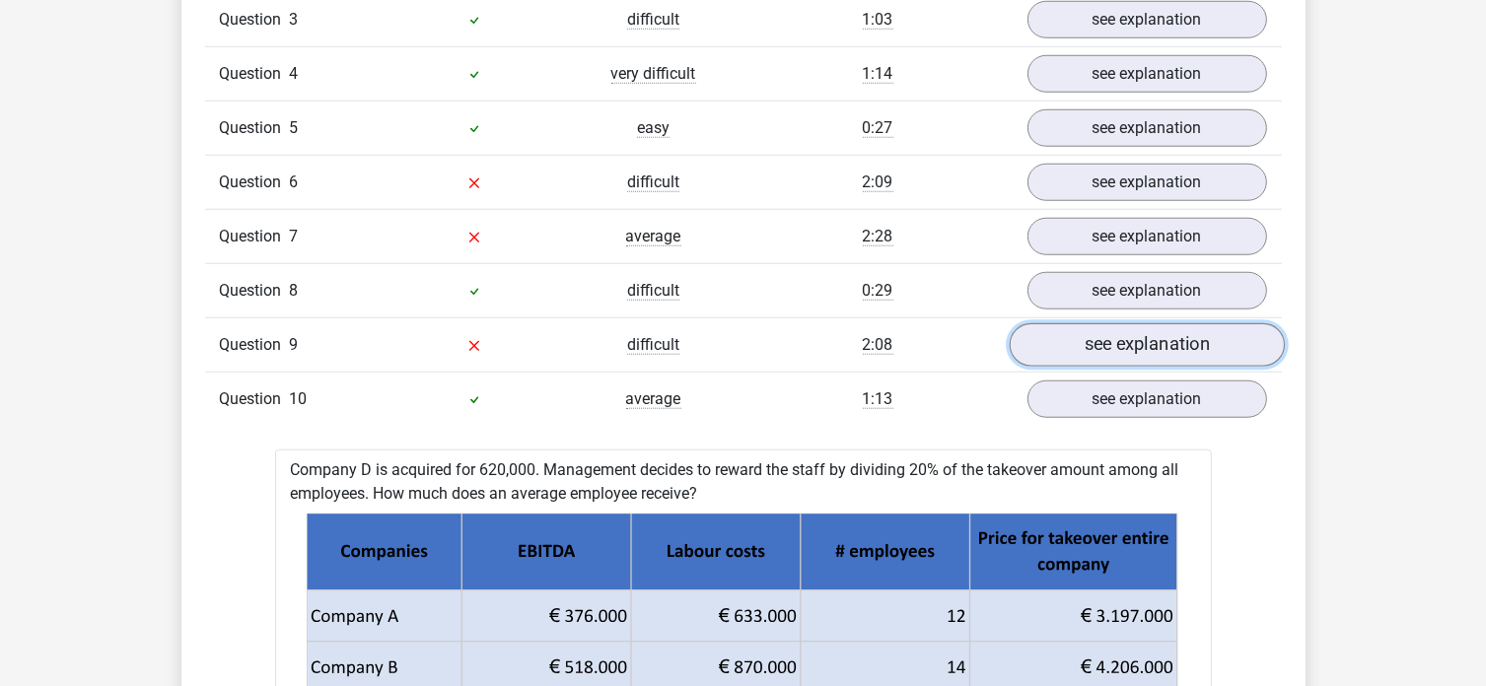
click at [1113, 329] on link "see explanation" at bounding box center [1146, 344] width 275 height 43
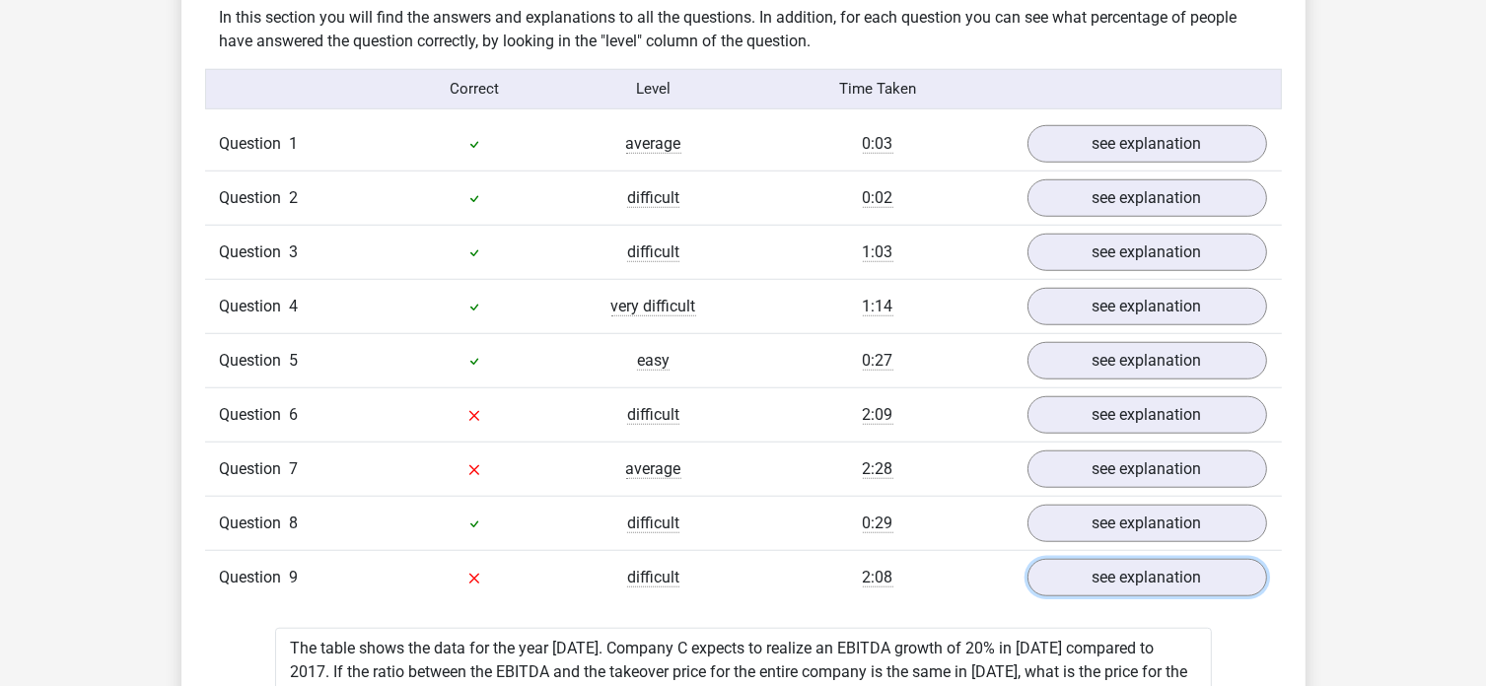
scroll to position [1578, 0]
